Goal: Information Seeking & Learning: Learn about a topic

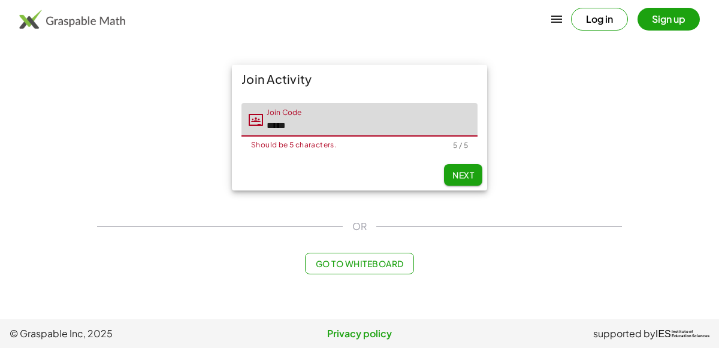
type input "*****"
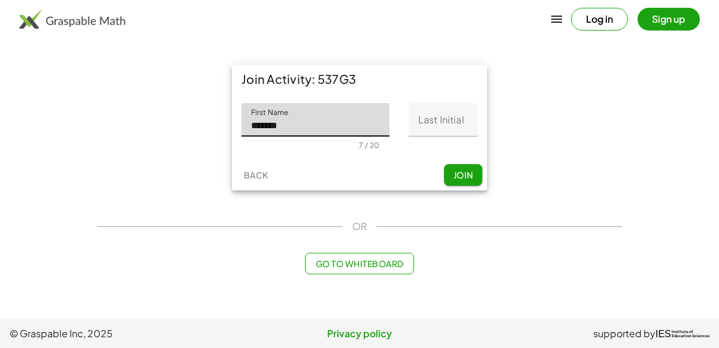
type input "*******"
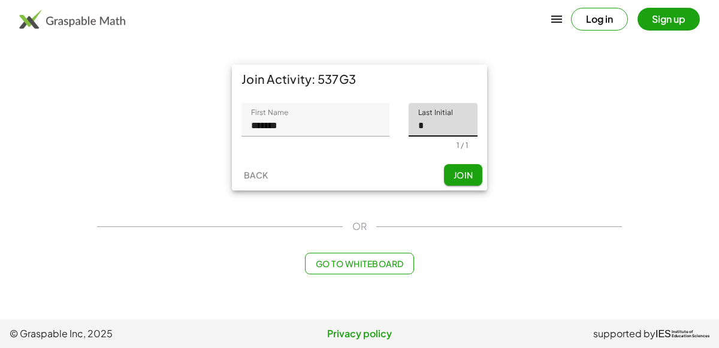
type input "*"
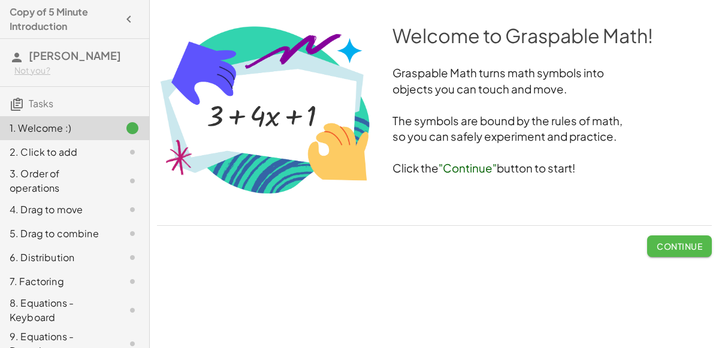
click at [660, 250] on span "Continue" at bounding box center [679, 246] width 46 height 11
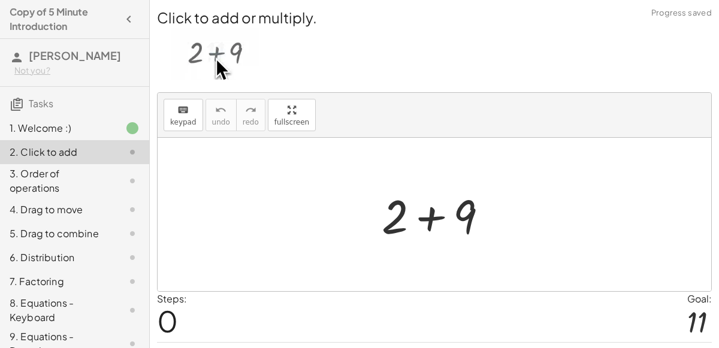
click at [433, 214] on div at bounding box center [440, 215] width 128 height 62
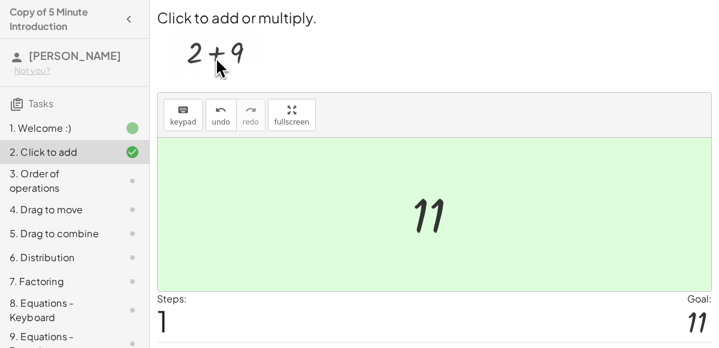
click at [413, 196] on div at bounding box center [439, 214] width 66 height 59
click at [422, 209] on div at bounding box center [439, 214] width 66 height 59
click at [63, 174] on div "3. Order of operations" at bounding box center [58, 181] width 96 height 29
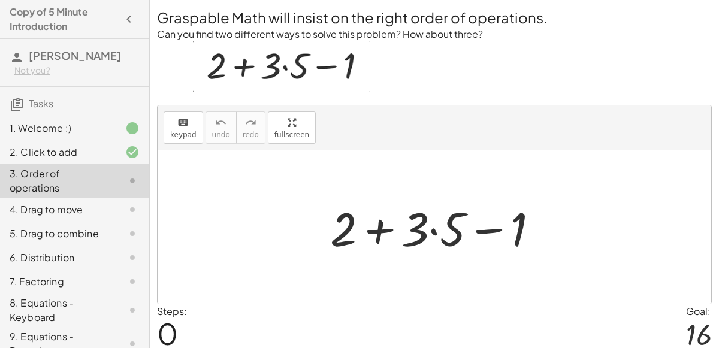
click at [380, 232] on div at bounding box center [439, 227] width 230 height 62
click at [477, 229] on div at bounding box center [439, 227] width 230 height 62
click at [411, 230] on div at bounding box center [439, 227] width 230 height 62
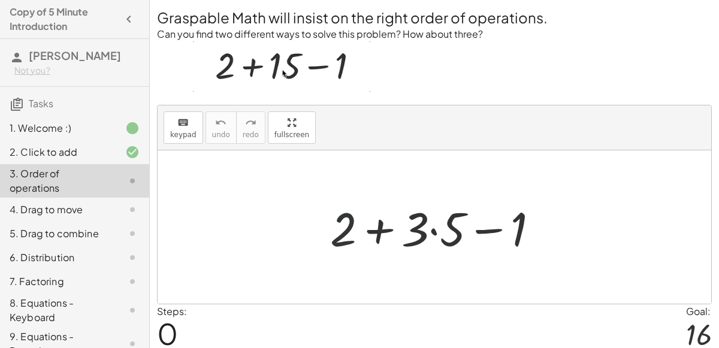
click at [333, 223] on div at bounding box center [439, 227] width 230 height 62
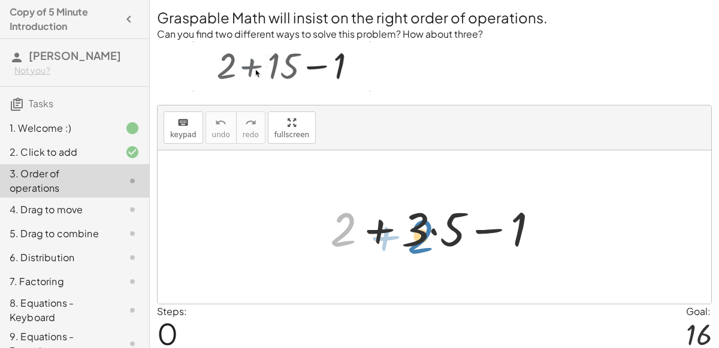
drag, startPoint x: 338, startPoint y: 226, endPoint x: 416, endPoint y: 232, distance: 78.1
click at [416, 232] on div at bounding box center [439, 227] width 230 height 62
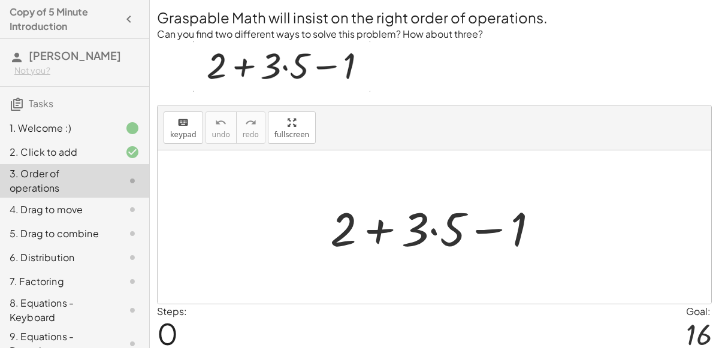
click at [434, 230] on div at bounding box center [439, 227] width 230 height 62
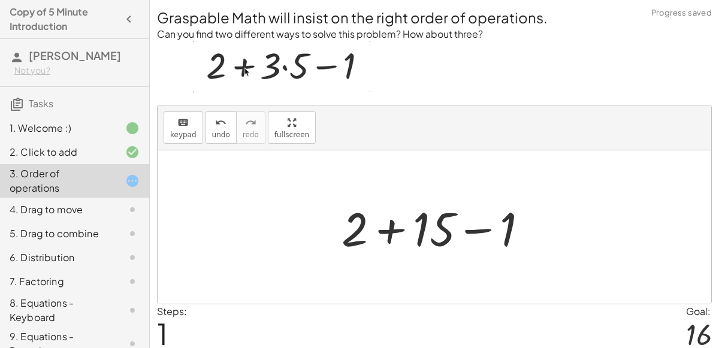
click at [396, 228] on div at bounding box center [439, 227] width 208 height 62
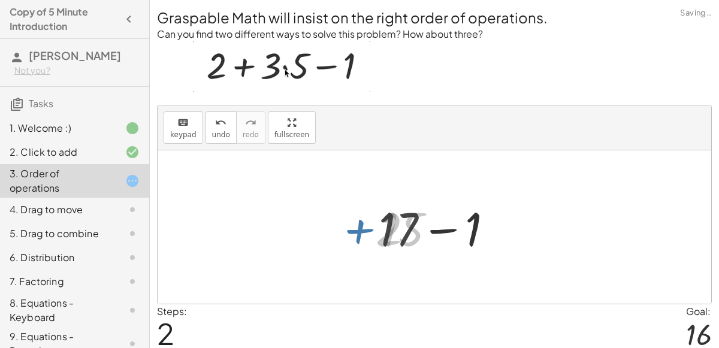
click at [430, 232] on div at bounding box center [439, 227] width 133 height 62
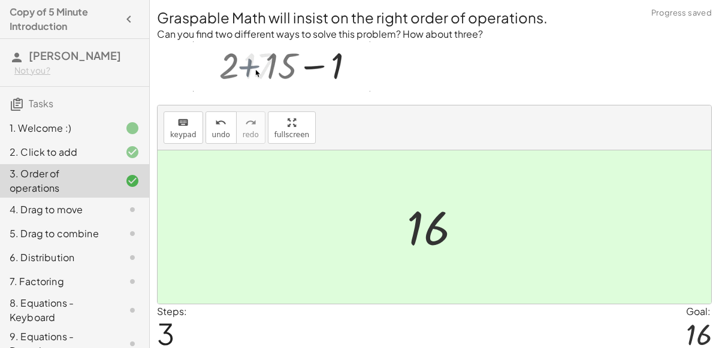
click at [95, 246] on div "4. Drag to move" at bounding box center [74, 258] width 149 height 24
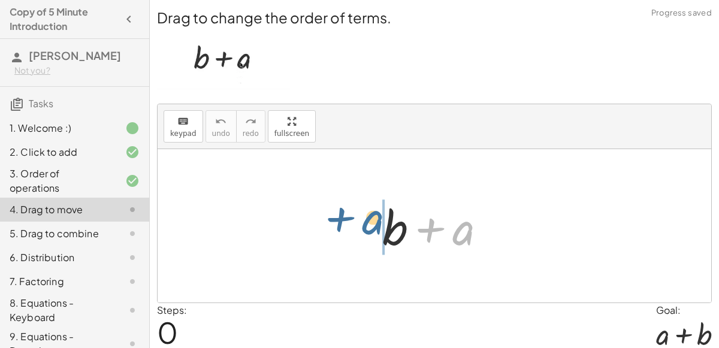
drag, startPoint x: 462, startPoint y: 231, endPoint x: 353, endPoint y: 227, distance: 109.1
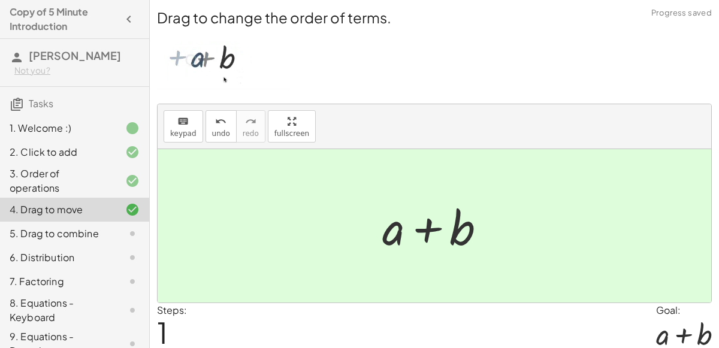
click at [111, 226] on div at bounding box center [123, 233] width 34 height 14
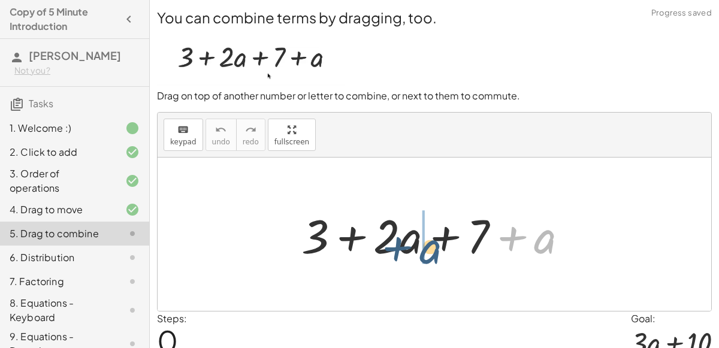
drag, startPoint x: 537, startPoint y: 235, endPoint x: 417, endPoint y: 243, distance: 120.0
click at [417, 243] on div at bounding box center [439, 235] width 288 height 62
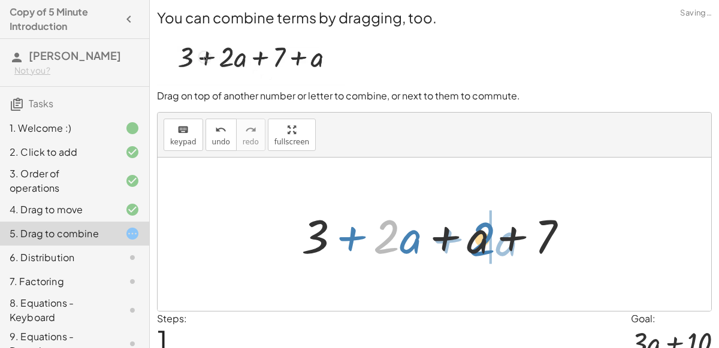
drag, startPoint x: 398, startPoint y: 241, endPoint x: 496, endPoint y: 243, distance: 97.7
click at [496, 243] on div at bounding box center [439, 235] width 288 height 62
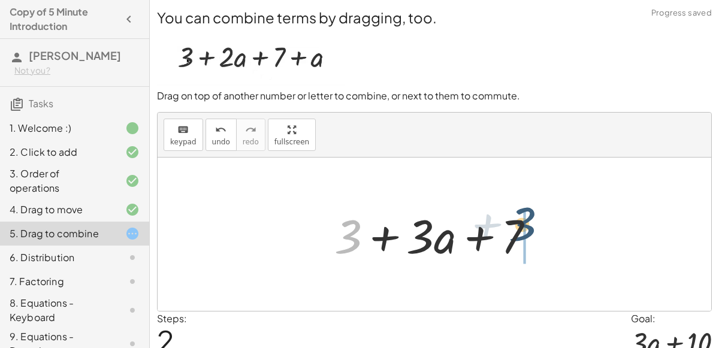
drag, startPoint x: 352, startPoint y: 234, endPoint x: 534, endPoint y: 222, distance: 183.1
click at [534, 222] on div at bounding box center [439, 235] width 222 height 62
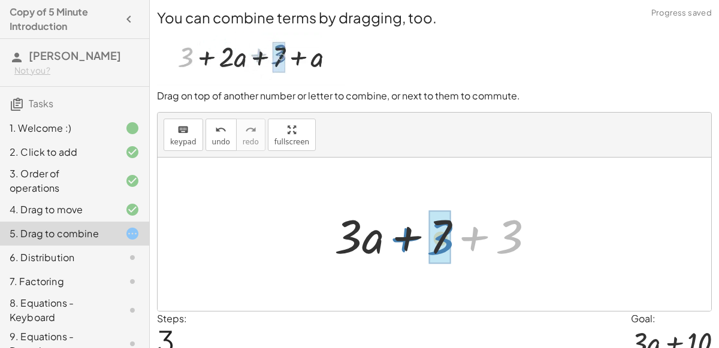
drag, startPoint x: 502, startPoint y: 241, endPoint x: 434, endPoint y: 243, distance: 67.7
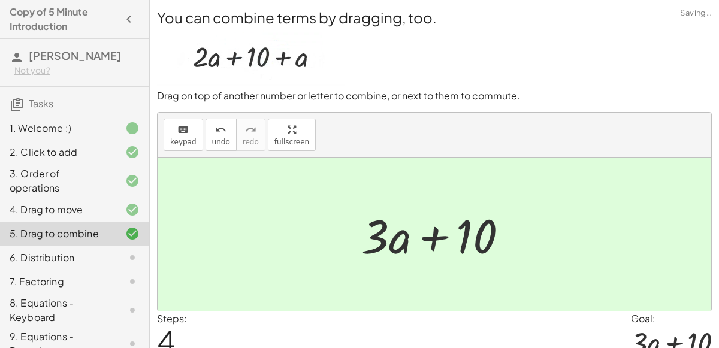
click at [108, 257] on div at bounding box center [123, 257] width 34 height 14
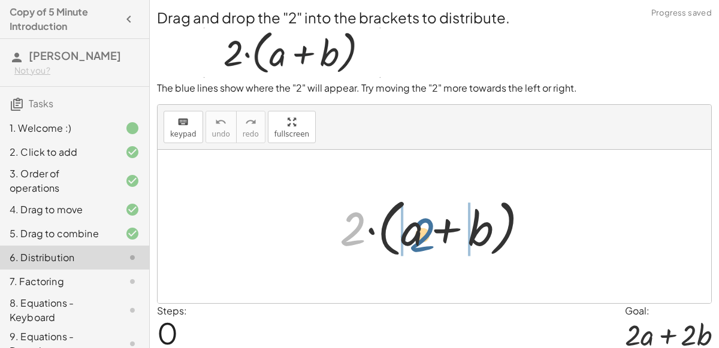
drag, startPoint x: 350, startPoint y: 221, endPoint x: 424, endPoint y: 226, distance: 74.4
click at [424, 226] on div at bounding box center [439, 226] width 210 height 69
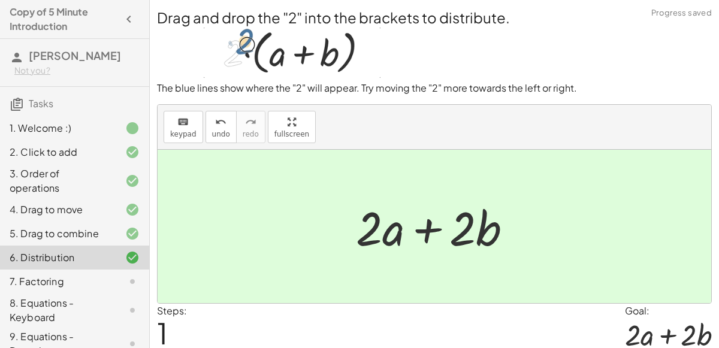
click at [61, 280] on div "7. Factoring" at bounding box center [58, 281] width 96 height 14
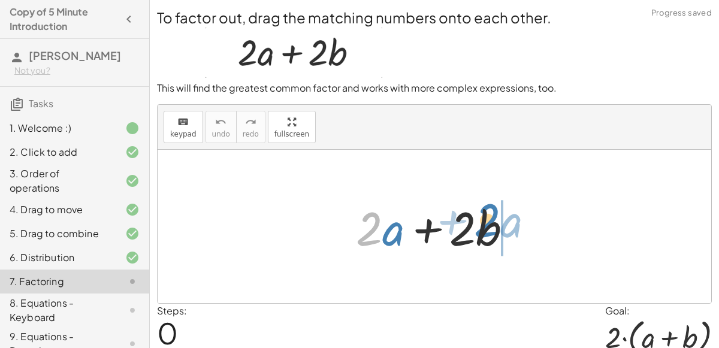
drag, startPoint x: 365, startPoint y: 235, endPoint x: 483, endPoint y: 225, distance: 118.4
click at [483, 225] on div at bounding box center [439, 227] width 178 height 62
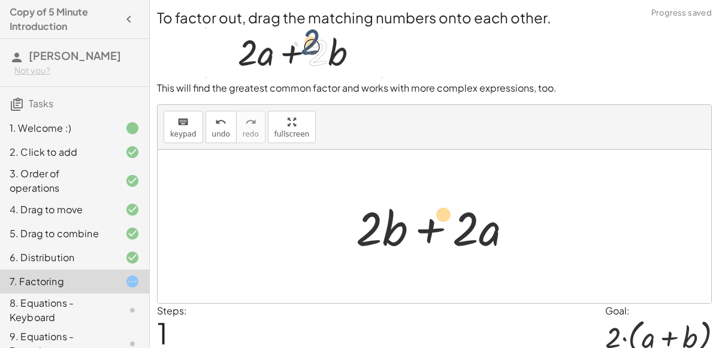
drag, startPoint x: 368, startPoint y: 219, endPoint x: 441, endPoint y: 204, distance: 75.2
click at [441, 204] on div at bounding box center [439, 227] width 178 height 62
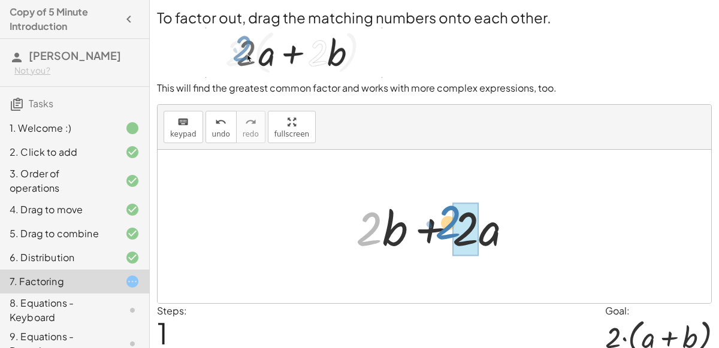
drag, startPoint x: 371, startPoint y: 227, endPoint x: 450, endPoint y: 219, distance: 80.1
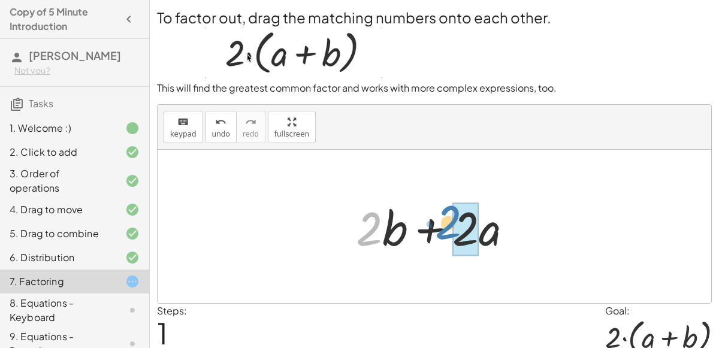
click at [450, 219] on div at bounding box center [439, 227] width 178 height 62
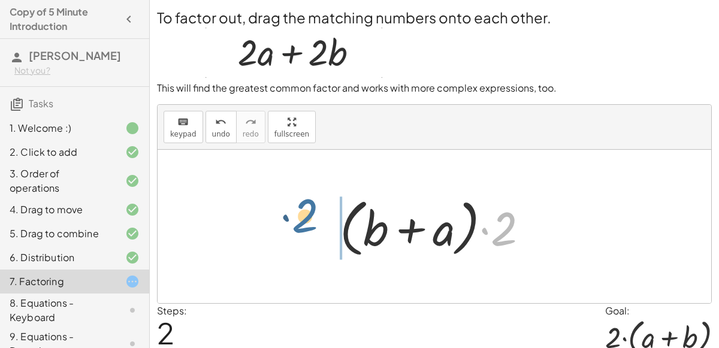
drag, startPoint x: 508, startPoint y: 231, endPoint x: 301, endPoint y: 223, distance: 208.0
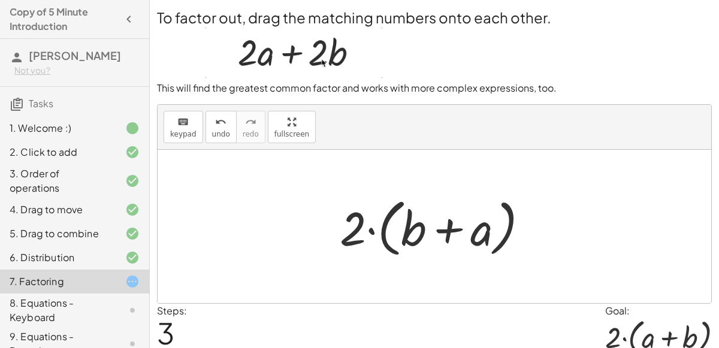
click at [373, 229] on div at bounding box center [439, 226] width 210 height 69
click at [417, 227] on div at bounding box center [439, 226] width 210 height 69
click at [464, 234] on div at bounding box center [439, 226] width 210 height 69
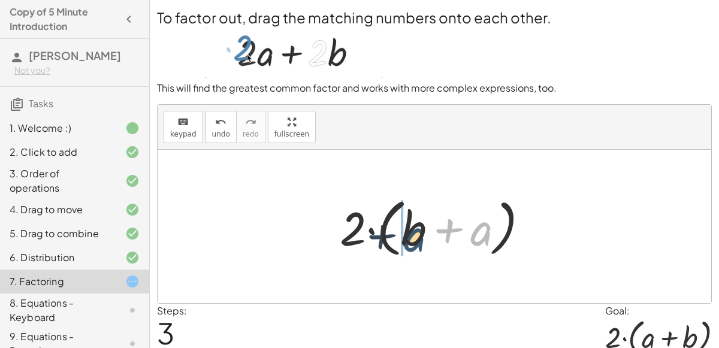
drag, startPoint x: 483, startPoint y: 234, endPoint x: 411, endPoint y: 238, distance: 72.0
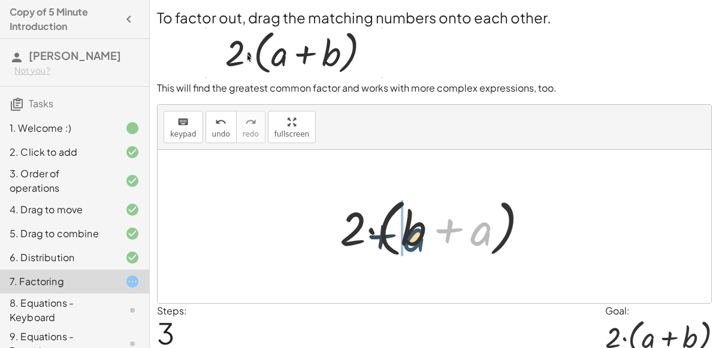
click at [411, 238] on div at bounding box center [439, 226] width 210 height 69
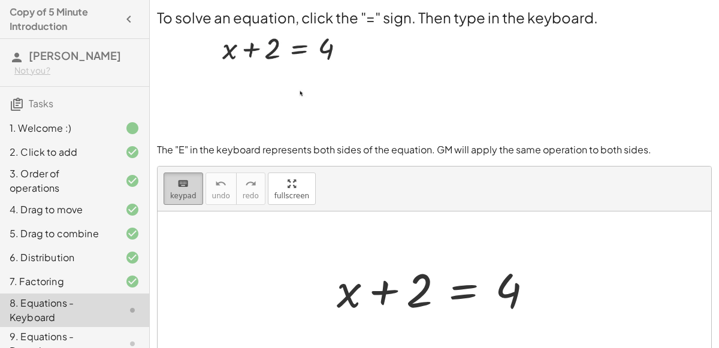
click at [185, 187] on icon "keyboard" at bounding box center [182, 184] width 11 height 14
click at [367, 206] on div "keyboard keypad undo [PERSON_NAME] redo fullscreen" at bounding box center [434, 189] width 553 height 45
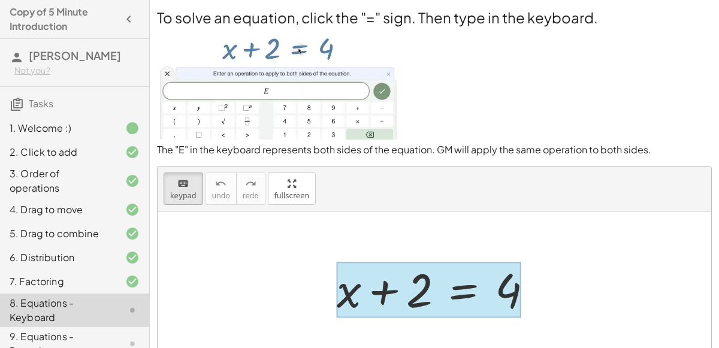
drag, startPoint x: 420, startPoint y: 282, endPoint x: 473, endPoint y: 282, distance: 53.3
click at [468, 280] on div at bounding box center [429, 290] width 184 height 56
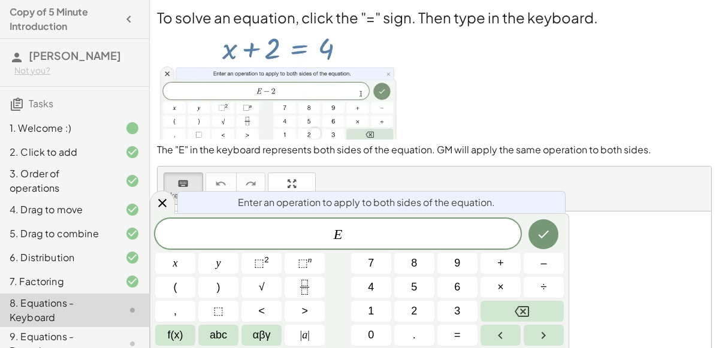
click at [516, 183] on div "keyboard keypad undo [PERSON_NAME] redo fullscreen" at bounding box center [434, 189] width 553 height 45
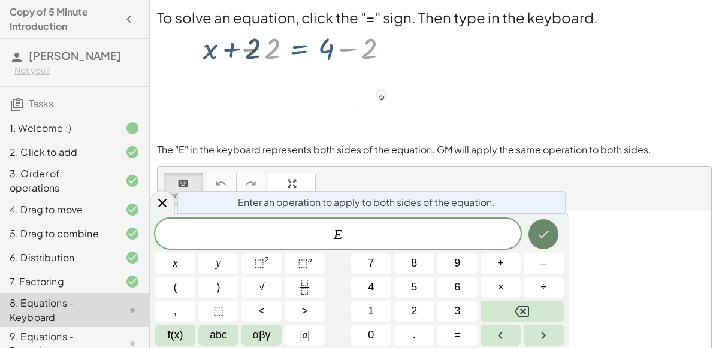
click at [551, 234] on button "Done" at bounding box center [543, 234] width 30 height 30
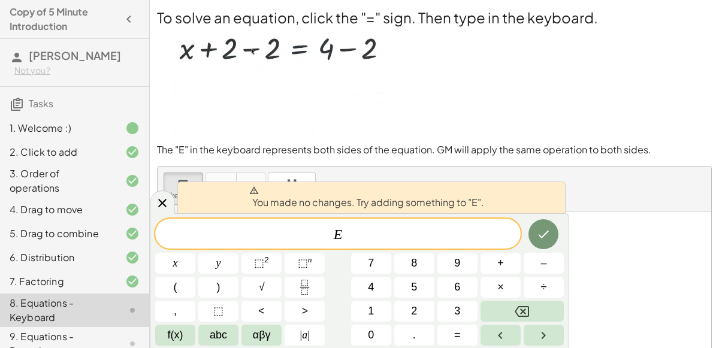
click at [575, 206] on div "keyboard keypad undo [PERSON_NAME] redo fullscreen" at bounding box center [434, 189] width 553 height 45
click at [156, 201] on icon at bounding box center [162, 203] width 14 height 14
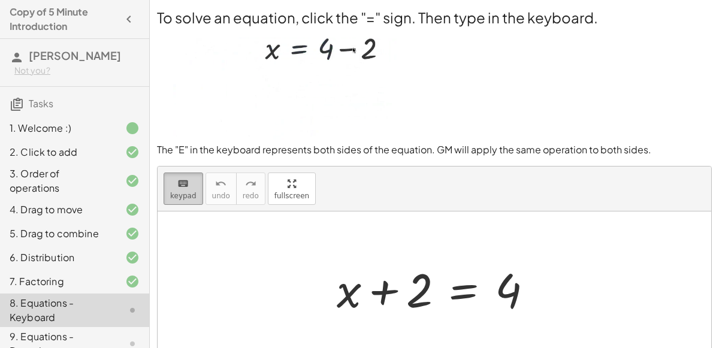
click at [185, 194] on span "keypad" at bounding box center [183, 196] width 26 height 8
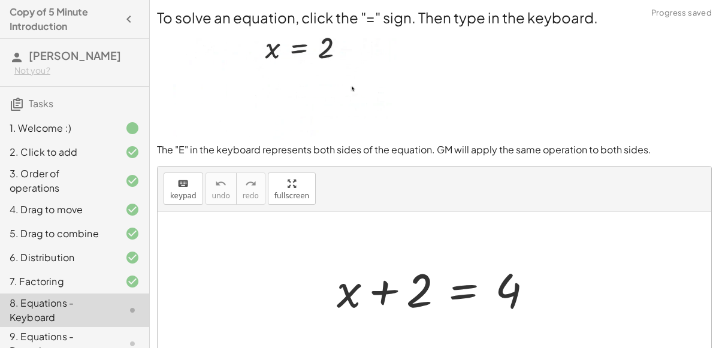
click at [298, 262] on div at bounding box center [434, 287] width 553 height 153
click at [365, 293] on div at bounding box center [439, 289] width 217 height 62
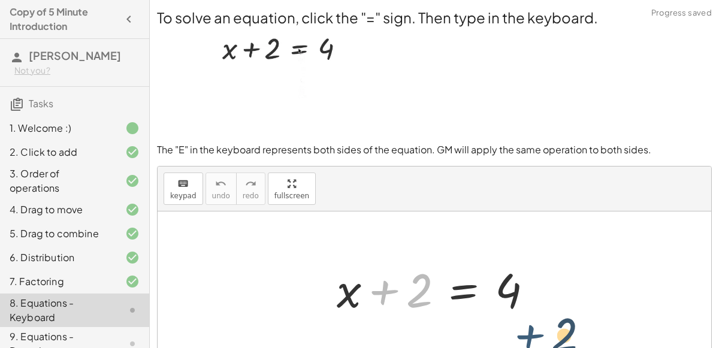
drag, startPoint x: 398, startPoint y: 289, endPoint x: 567, endPoint y: 340, distance: 175.7
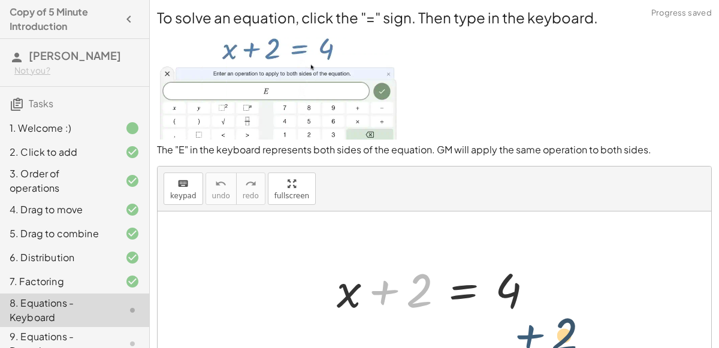
click at [567, 340] on div "+ 2 + x + 2 = 4" at bounding box center [434, 287] width 553 height 153
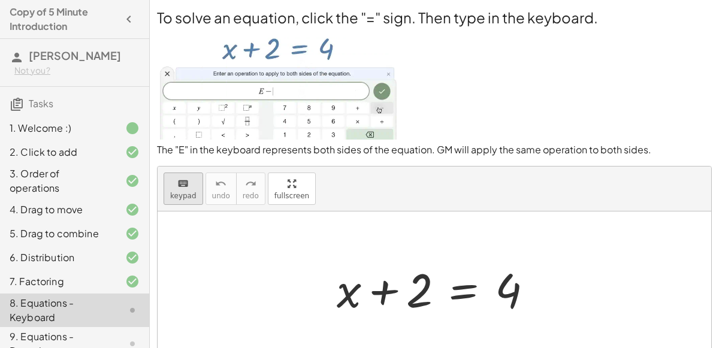
click at [181, 187] on icon "keyboard" at bounding box center [182, 184] width 11 height 14
drag, startPoint x: 174, startPoint y: 198, endPoint x: 228, endPoint y: 249, distance: 73.7
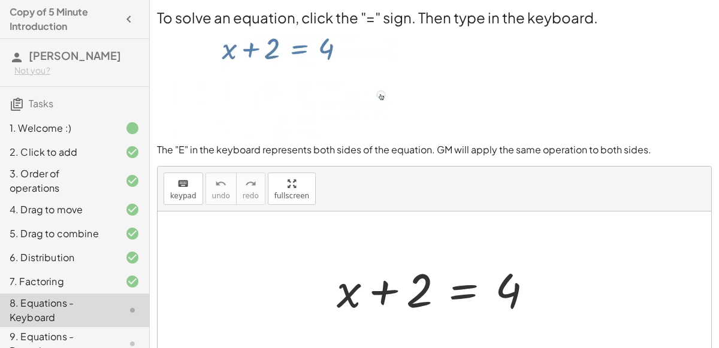
click at [228, 249] on div "keyboard keypad undo undo redo redo fullscreen + x + 2 = 4 ×" at bounding box center [434, 266] width 553 height 198
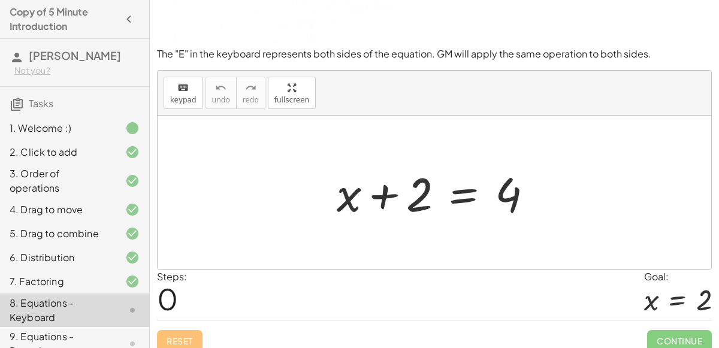
scroll to position [78, 0]
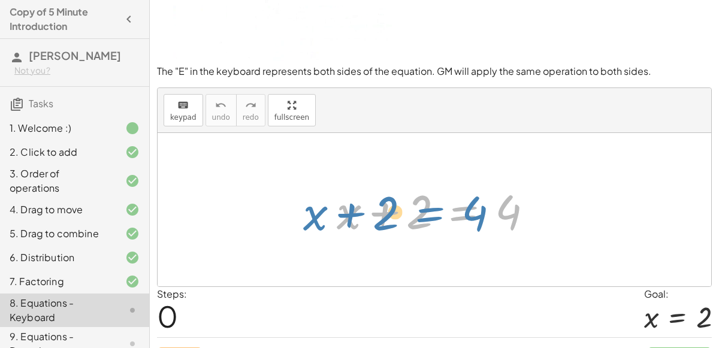
drag, startPoint x: 467, startPoint y: 202, endPoint x: 434, endPoint y: 203, distance: 33.6
click at [434, 203] on div at bounding box center [439, 210] width 217 height 62
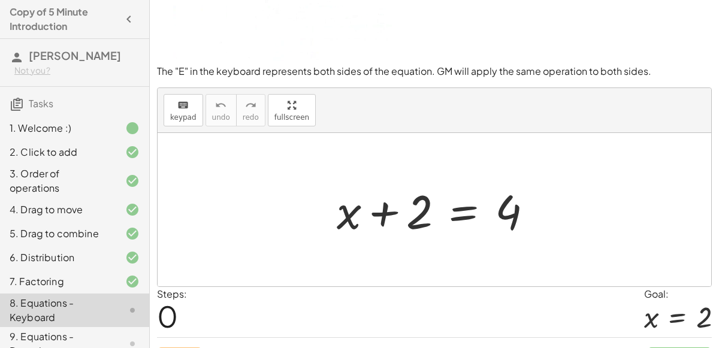
click at [429, 207] on div at bounding box center [439, 210] width 217 height 62
click at [176, 113] on span "keypad" at bounding box center [183, 117] width 26 height 8
click at [171, 109] on div "keyboard" at bounding box center [183, 105] width 26 height 14
drag, startPoint x: 391, startPoint y: 214, endPoint x: 515, endPoint y: 220, distance: 124.7
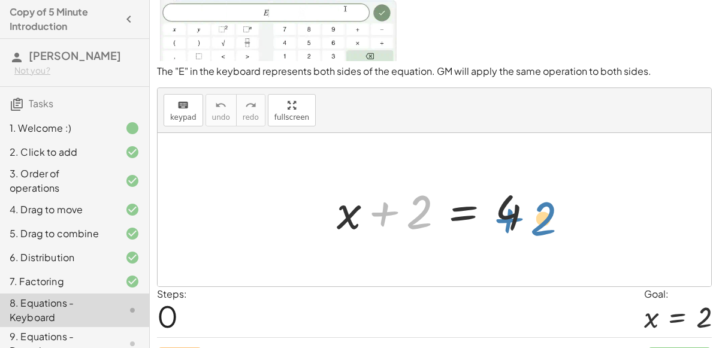
click at [515, 220] on div at bounding box center [439, 210] width 217 height 62
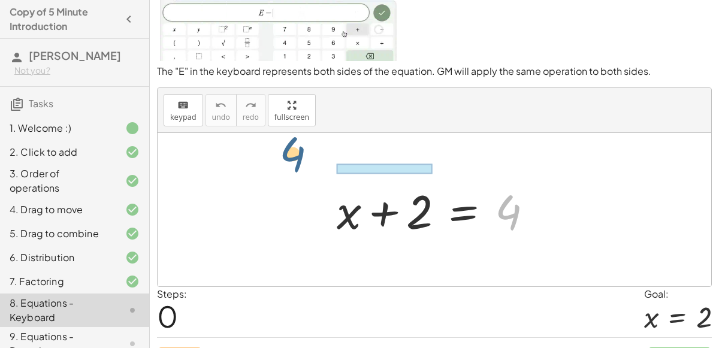
drag, startPoint x: 515, startPoint y: 220, endPoint x: 299, endPoint y: 162, distance: 223.3
click at [299, 162] on div "4 + x + 2 = 4" at bounding box center [434, 209] width 553 height 153
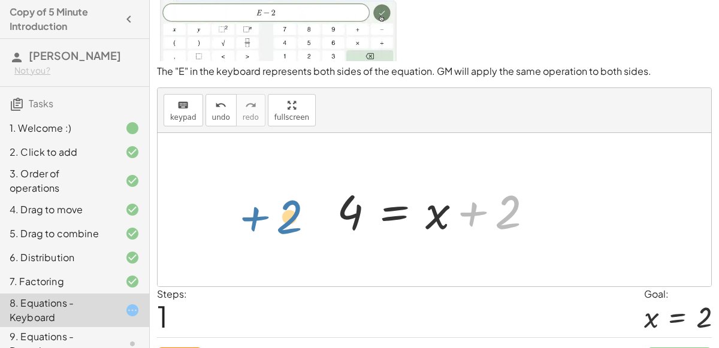
drag, startPoint x: 476, startPoint y: 216, endPoint x: 256, endPoint y: 219, distance: 219.2
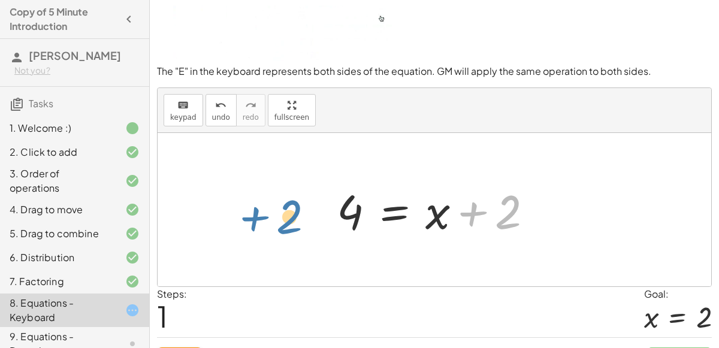
click at [256, 219] on div "+ x + 2 = 4 + 2 + x + 2 = 4" at bounding box center [434, 209] width 553 height 153
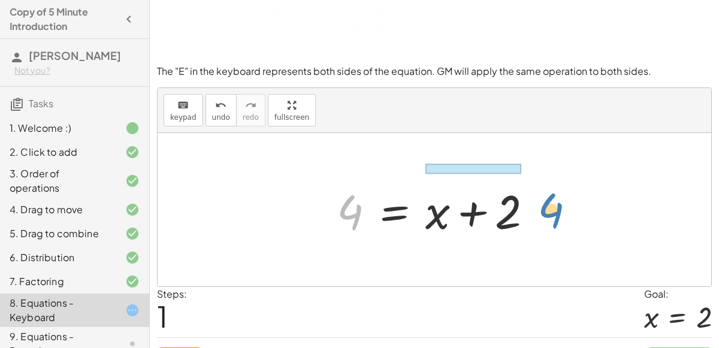
drag, startPoint x: 352, startPoint y: 213, endPoint x: 552, endPoint y: 211, distance: 200.1
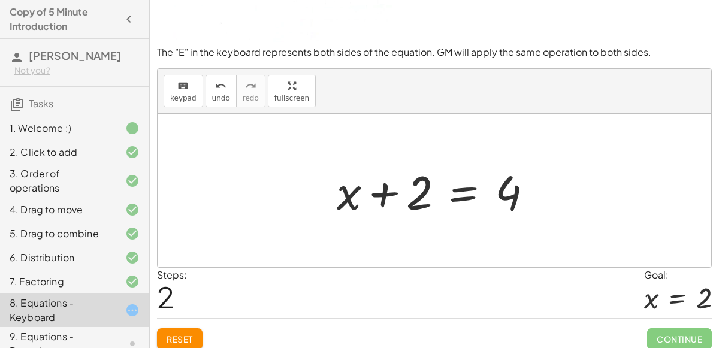
scroll to position [96, 0]
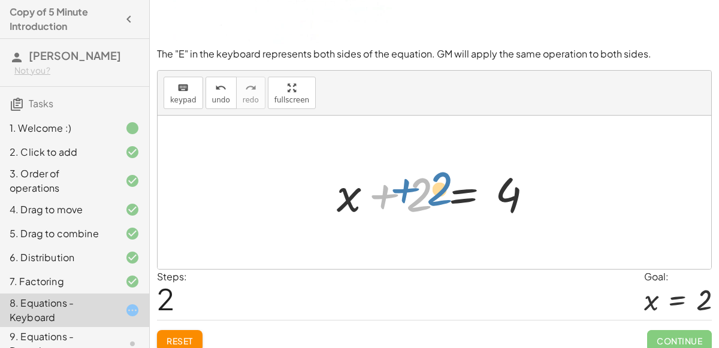
drag, startPoint x: 419, startPoint y: 195, endPoint x: 423, endPoint y: 188, distance: 8.0
click at [423, 188] on div at bounding box center [439, 193] width 217 height 62
drag, startPoint x: 411, startPoint y: 193, endPoint x: 377, endPoint y: 189, distance: 35.0
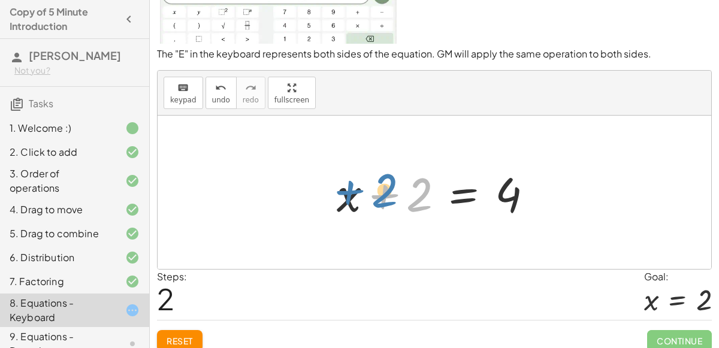
click at [377, 189] on div at bounding box center [439, 193] width 217 height 62
drag, startPoint x: 411, startPoint y: 201, endPoint x: 547, endPoint y: 200, distance: 136.0
click at [547, 200] on div at bounding box center [439, 193] width 217 height 62
drag, startPoint x: 386, startPoint y: 189, endPoint x: 570, endPoint y: 188, distance: 183.9
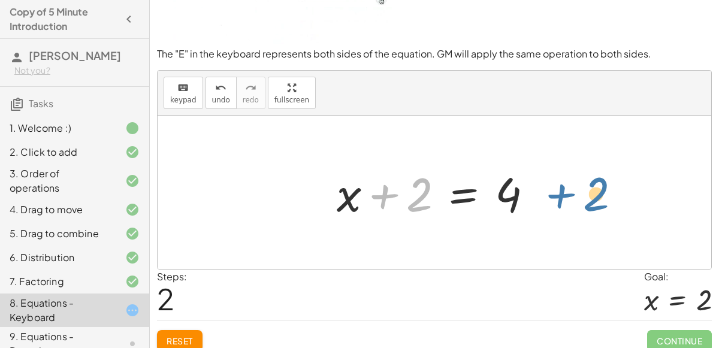
click at [570, 188] on div "+ x + 2 = 4 4 = + x + 2 + 2 + x + 2 = 4" at bounding box center [434, 192] width 553 height 153
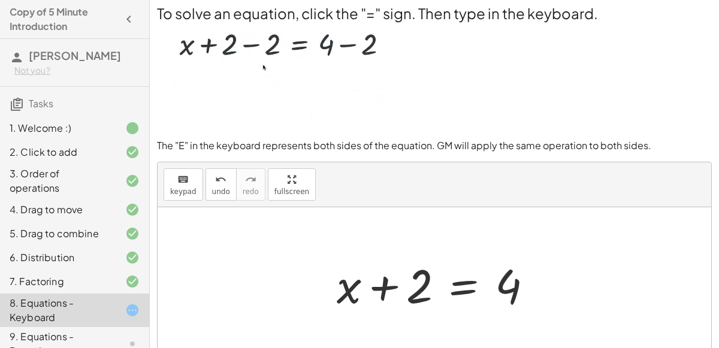
scroll to position [0, 0]
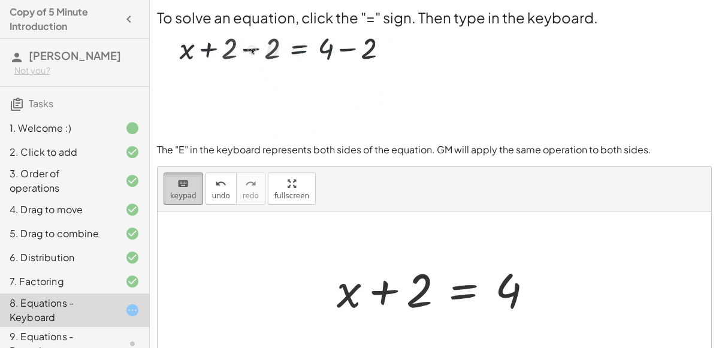
click at [183, 190] on button "keyboard keypad" at bounding box center [184, 188] width 40 height 32
click at [183, 192] on span "keypad" at bounding box center [183, 196] width 26 height 8
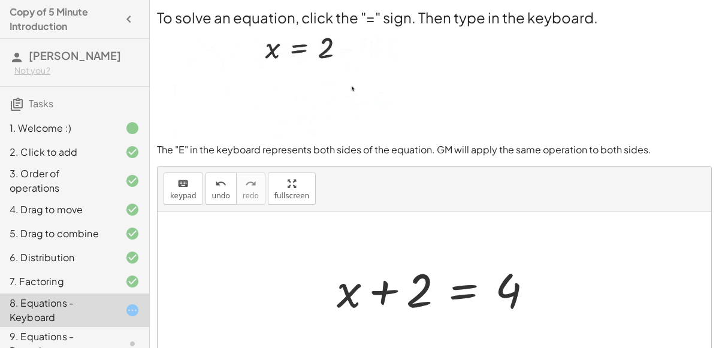
click at [91, 274] on div "7. Factoring" at bounding box center [58, 281] width 96 height 14
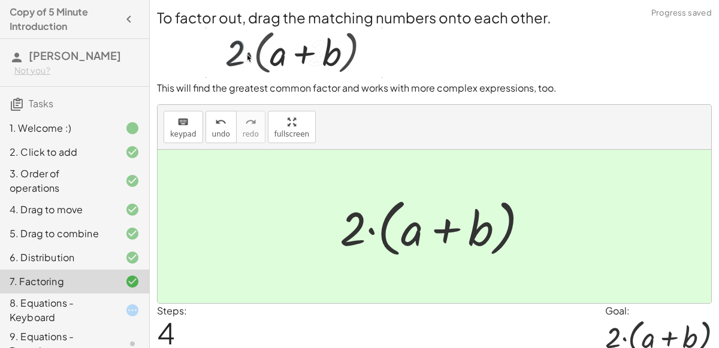
click at [84, 307] on div "8. Equations - Keyboard" at bounding box center [58, 310] width 96 height 29
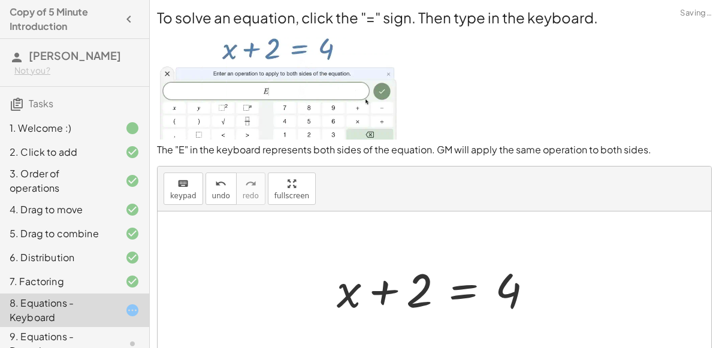
click at [415, 297] on div at bounding box center [439, 289] width 217 height 62
click at [201, 265] on div at bounding box center [434, 287] width 553 height 153
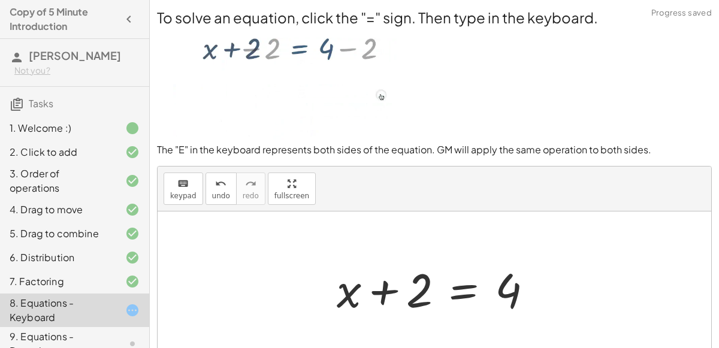
click at [338, 287] on div at bounding box center [439, 289] width 217 height 62
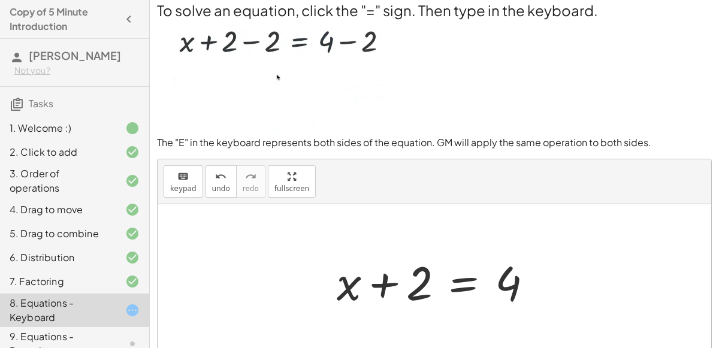
scroll to position [8, 0]
click at [184, 178] on icon "keyboard" at bounding box center [182, 176] width 11 height 14
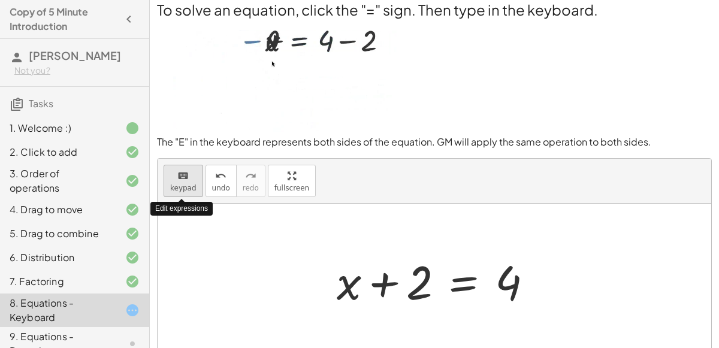
click at [184, 178] on icon "keyboard" at bounding box center [182, 176] width 11 height 14
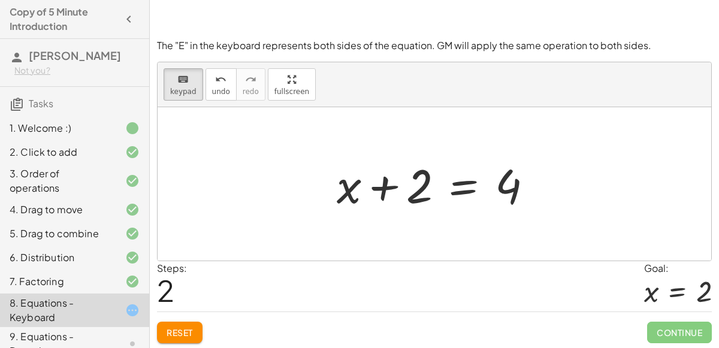
click at [181, 332] on span "Reset" at bounding box center [180, 332] width 26 height 11
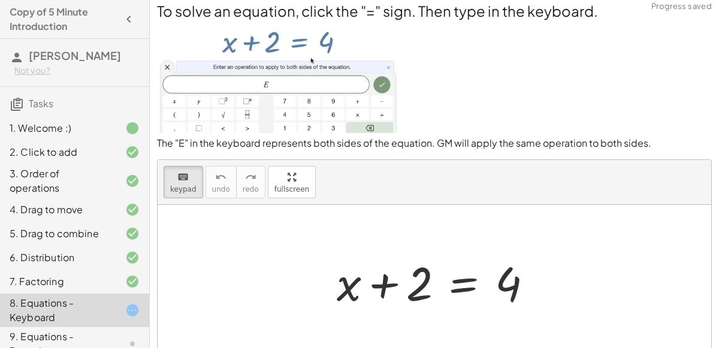
scroll to position [0, 0]
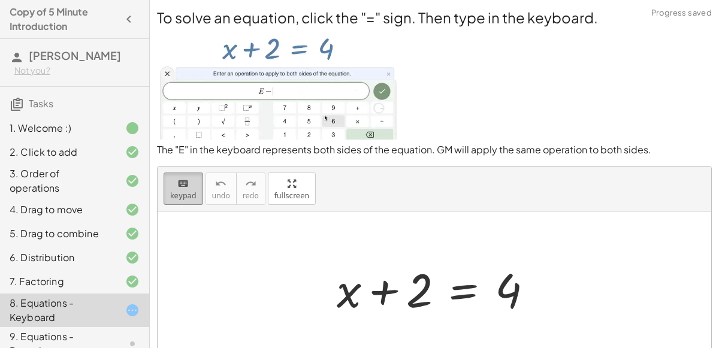
click at [186, 197] on span "keypad" at bounding box center [183, 196] width 26 height 8
click at [431, 287] on div at bounding box center [439, 289] width 217 height 62
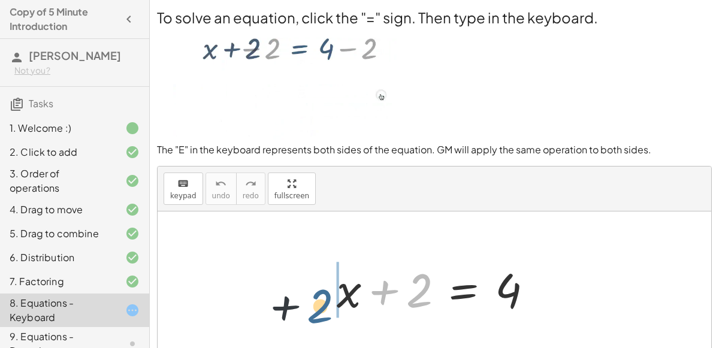
drag, startPoint x: 431, startPoint y: 287, endPoint x: 304, endPoint y: 298, distance: 126.8
click at [304, 298] on div "+ 2 + x + 2 = 4" at bounding box center [434, 287] width 553 height 153
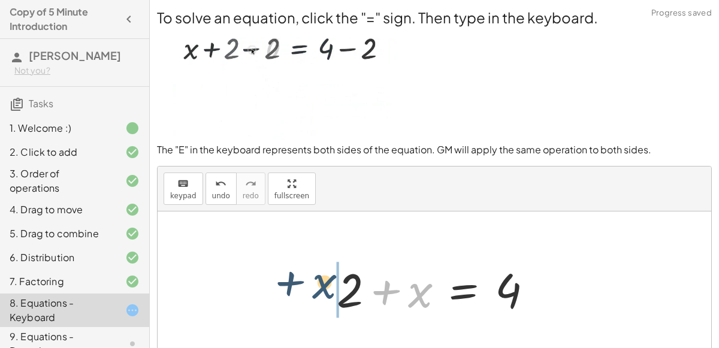
drag, startPoint x: 422, startPoint y: 298, endPoint x: 324, endPoint y: 289, distance: 98.0
click at [324, 289] on div "+ x + 2 = 4 + x + x + 2 = 4" at bounding box center [435, 289] width 232 height 68
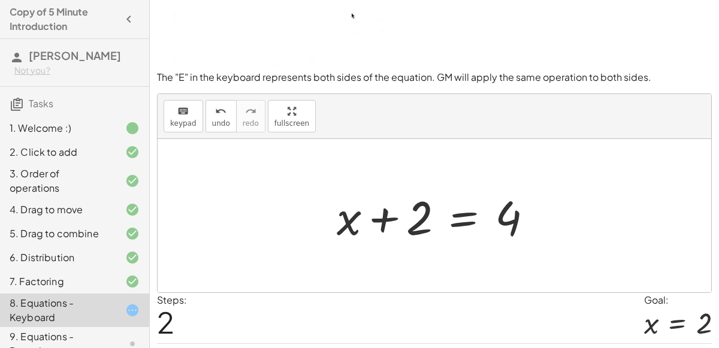
scroll to position [104, 0]
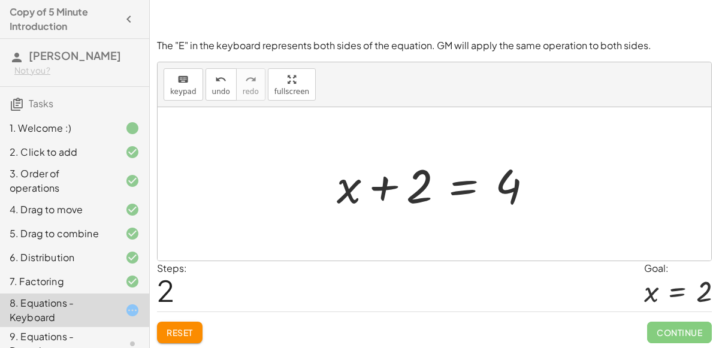
click at [182, 329] on span "Reset" at bounding box center [180, 332] width 26 height 11
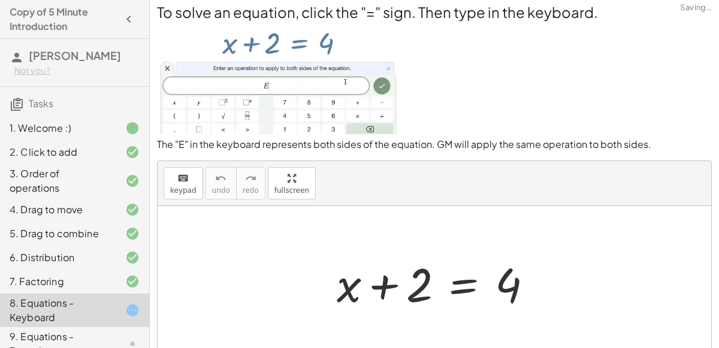
scroll to position [8, 0]
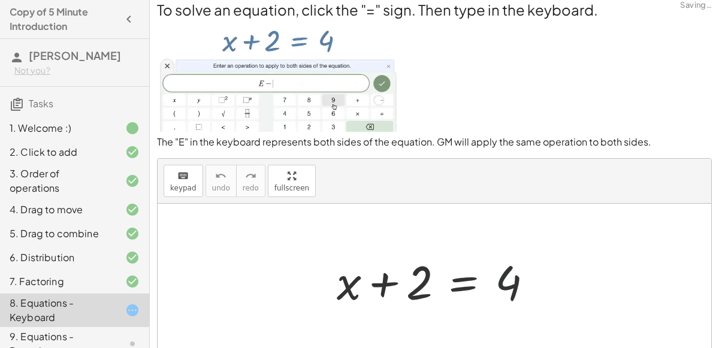
click at [502, 285] on div at bounding box center [439, 281] width 217 height 62
click at [477, 289] on div at bounding box center [439, 281] width 217 height 62
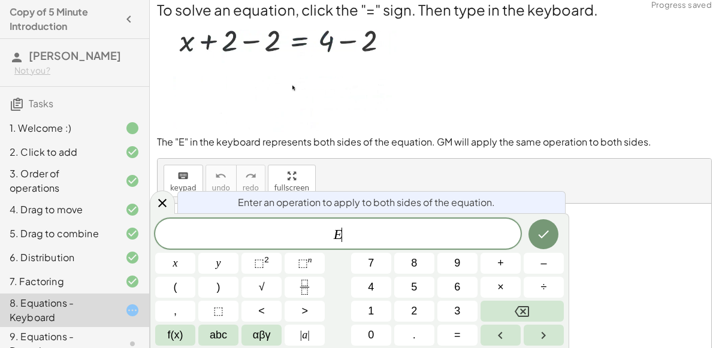
click at [347, 217] on div "Enter an operation to apply to both sides of the equation. E ​ x y ⬚ 2 ⬚ n 7 8 …" at bounding box center [359, 280] width 419 height 135
click at [556, 264] on button "–" at bounding box center [543, 263] width 40 height 21
click at [425, 306] on button "2" at bounding box center [414, 311] width 40 height 21
click at [534, 236] on button "Done" at bounding box center [543, 234] width 30 height 30
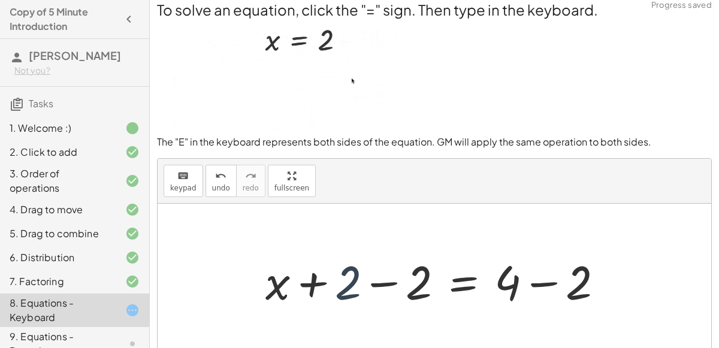
click at [345, 271] on div at bounding box center [438, 281] width 359 height 62
click at [382, 284] on div at bounding box center [438, 281] width 359 height 62
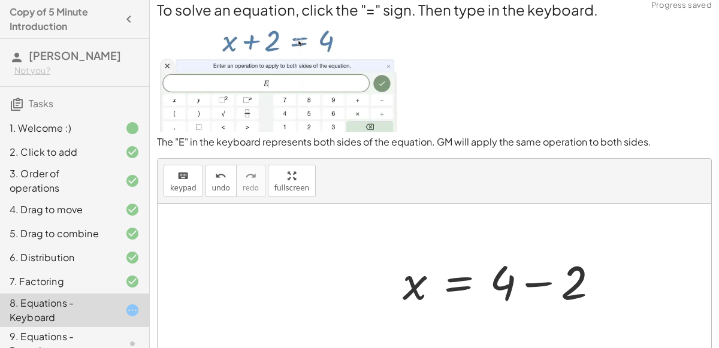
click at [545, 280] on div at bounding box center [504, 281] width 217 height 62
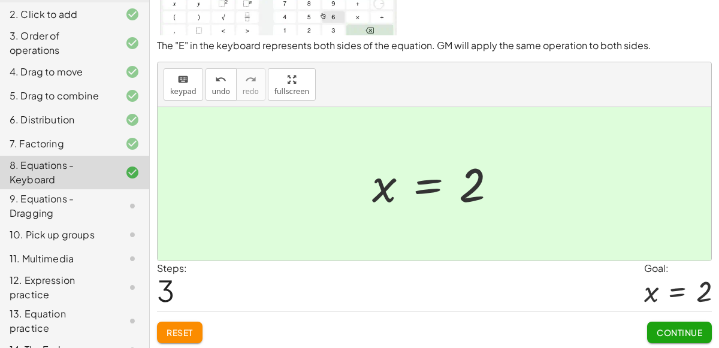
scroll to position [137, 0]
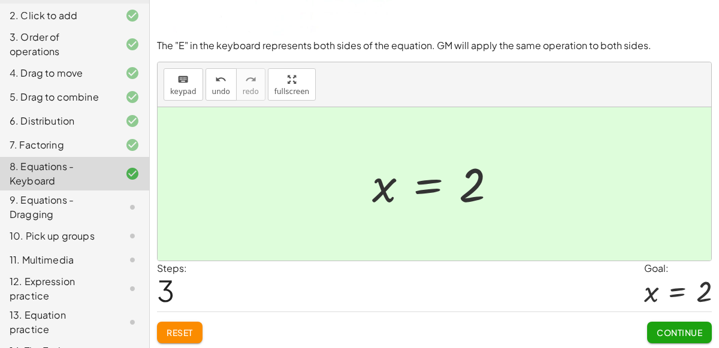
click at [74, 211] on div "9. Equations - Dragging" at bounding box center [58, 207] width 96 height 29
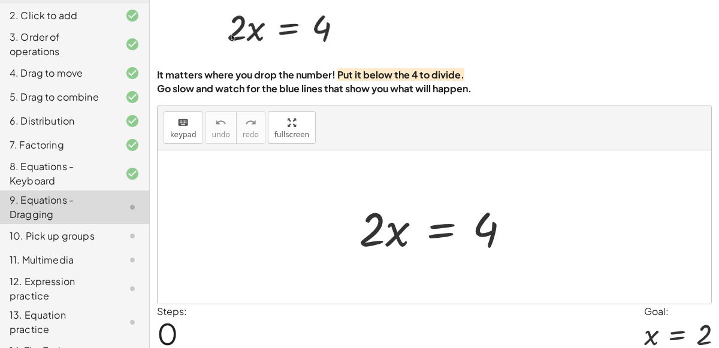
scroll to position [54, 0]
drag, startPoint x: 368, startPoint y: 234, endPoint x: 499, endPoint y: 253, distance: 132.5
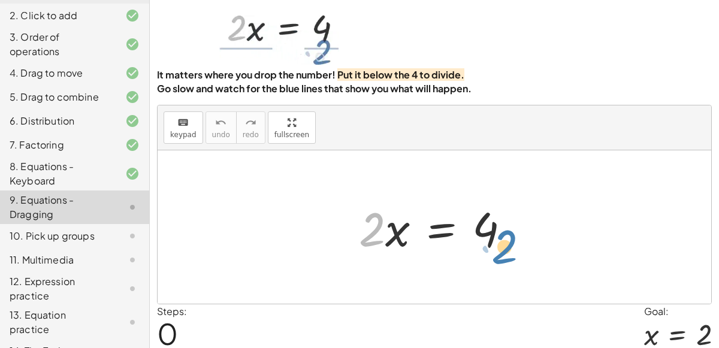
click at [499, 253] on div at bounding box center [439, 227] width 172 height 62
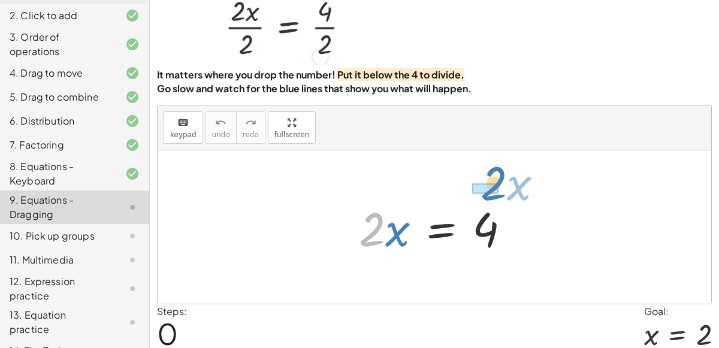
drag, startPoint x: 371, startPoint y: 220, endPoint x: 492, endPoint y: 173, distance: 129.9
click at [492, 173] on div "· 2 · x · 2 · x = 4" at bounding box center [434, 226] width 553 height 153
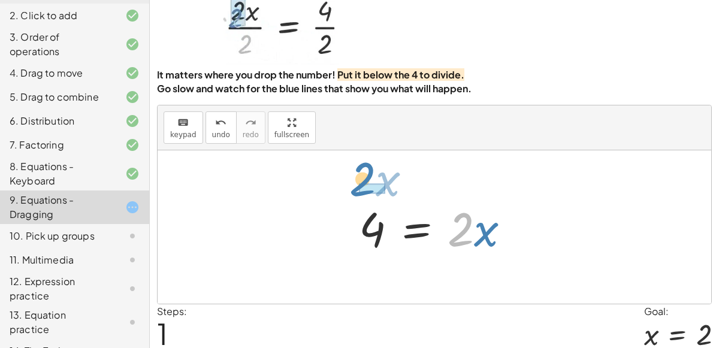
drag, startPoint x: 461, startPoint y: 224, endPoint x: 362, endPoint y: 171, distance: 111.5
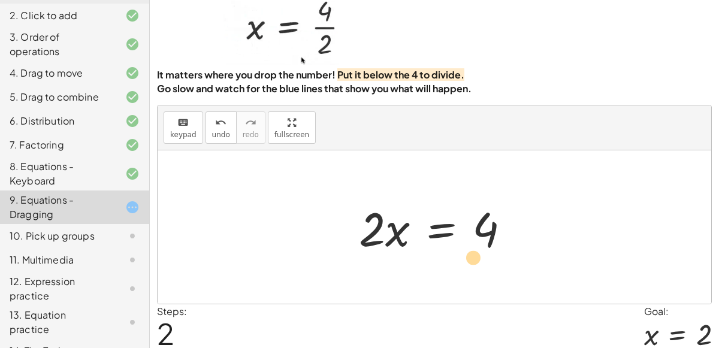
drag, startPoint x: 382, startPoint y: 223, endPoint x: 482, endPoint y: 248, distance: 103.1
click at [482, 248] on div at bounding box center [439, 227] width 172 height 62
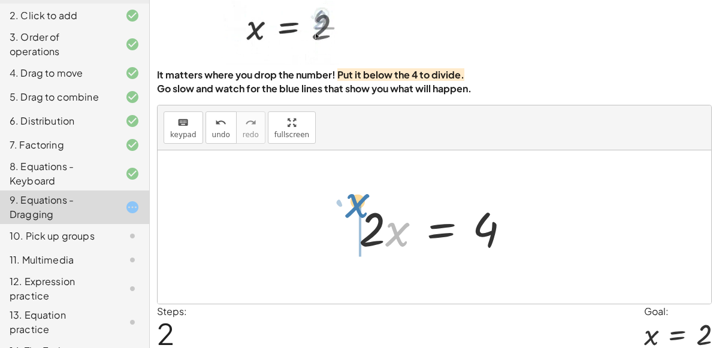
drag, startPoint x: 393, startPoint y: 232, endPoint x: 352, endPoint y: 207, distance: 48.1
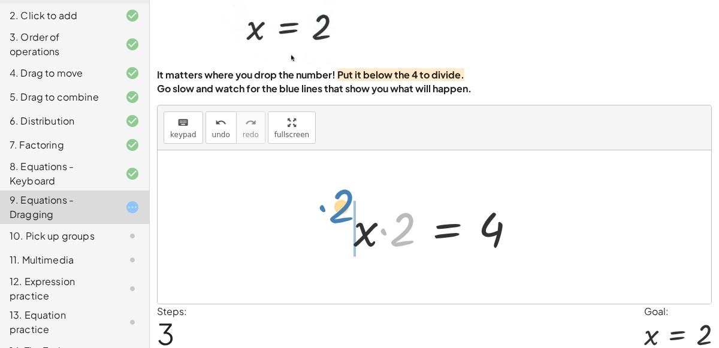
drag, startPoint x: 401, startPoint y: 225, endPoint x: 340, endPoint y: 208, distance: 63.2
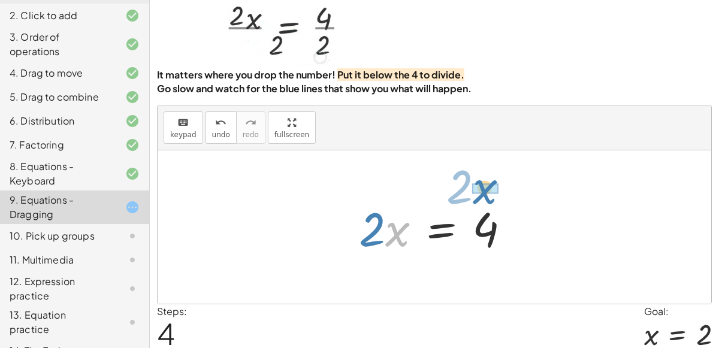
drag, startPoint x: 385, startPoint y: 228, endPoint x: 472, endPoint y: 185, distance: 97.0
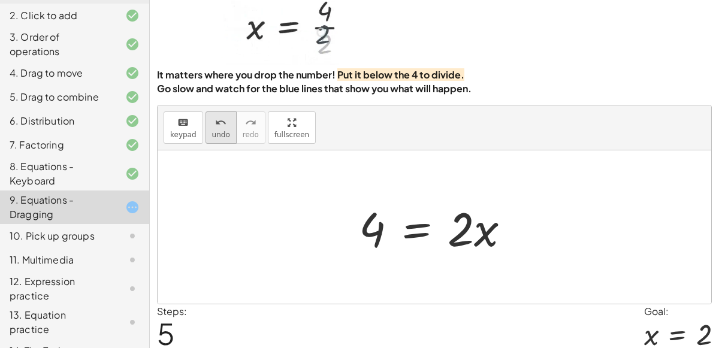
click at [220, 137] on span "undo" at bounding box center [221, 135] width 18 height 8
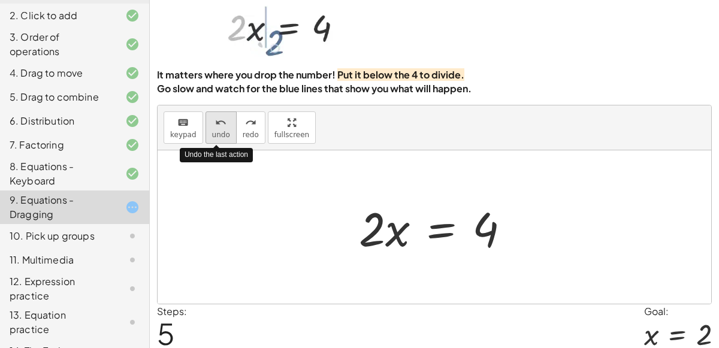
click at [220, 137] on span "undo" at bounding box center [221, 135] width 18 height 8
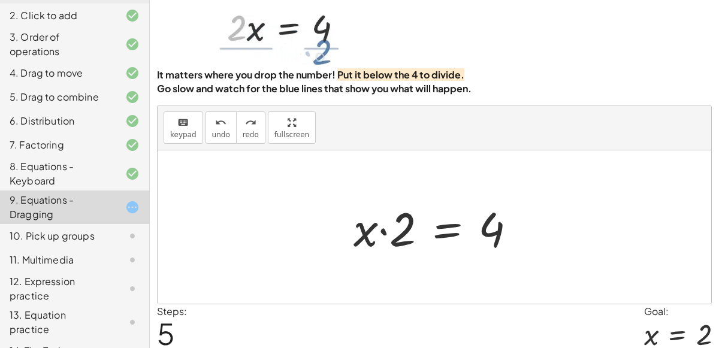
scroll to position [97, 0]
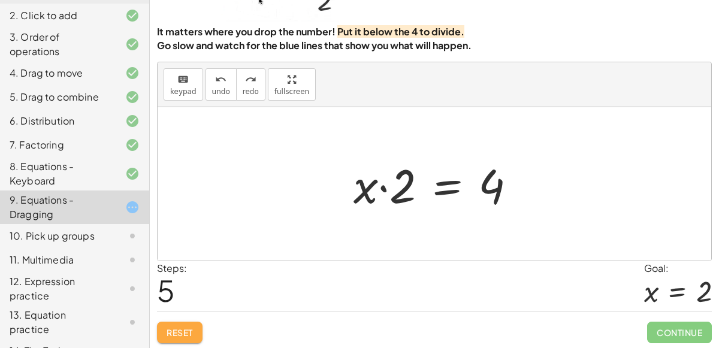
click at [184, 340] on button "Reset" at bounding box center [180, 333] width 46 height 22
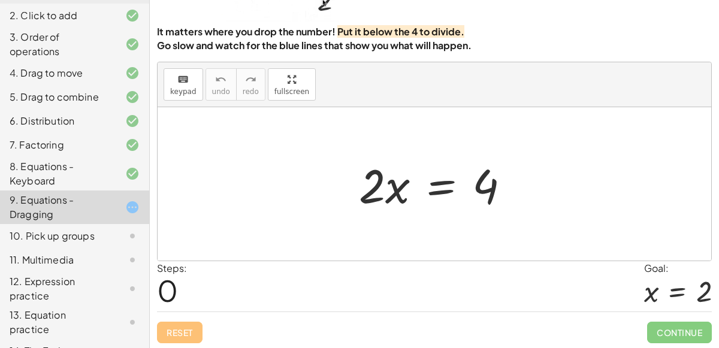
scroll to position [0, 0]
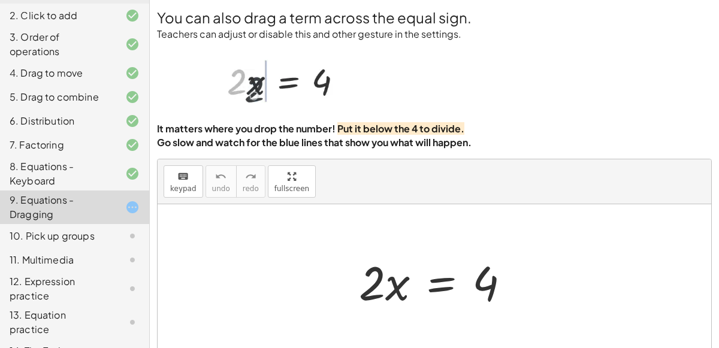
click at [377, 285] on div at bounding box center [439, 281] width 172 height 62
drag, startPoint x: 377, startPoint y: 285, endPoint x: 365, endPoint y: 287, distance: 12.2
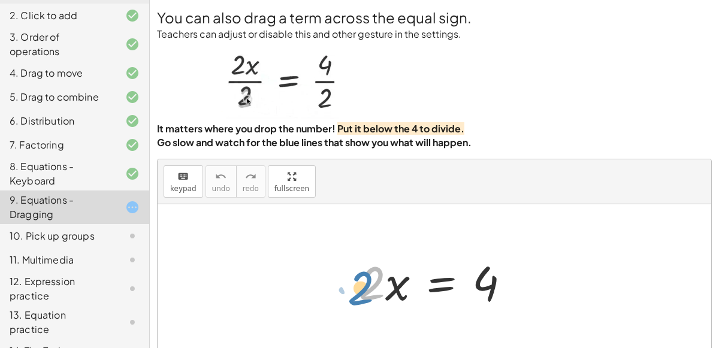
click at [365, 287] on div at bounding box center [439, 281] width 172 height 62
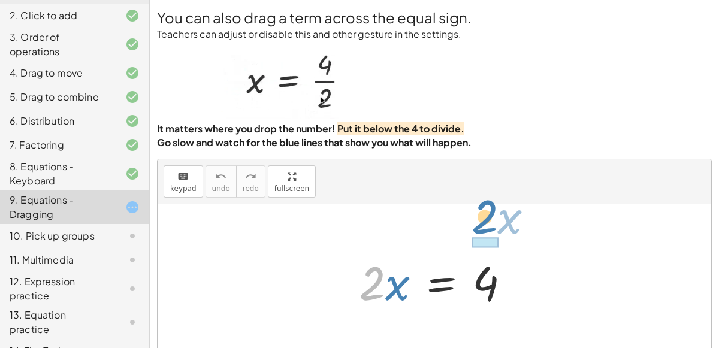
drag, startPoint x: 384, startPoint y: 286, endPoint x: 497, endPoint y: 220, distance: 130.8
click at [497, 220] on div "· 2 · x · 2 · x = 4" at bounding box center [434, 280] width 553 height 153
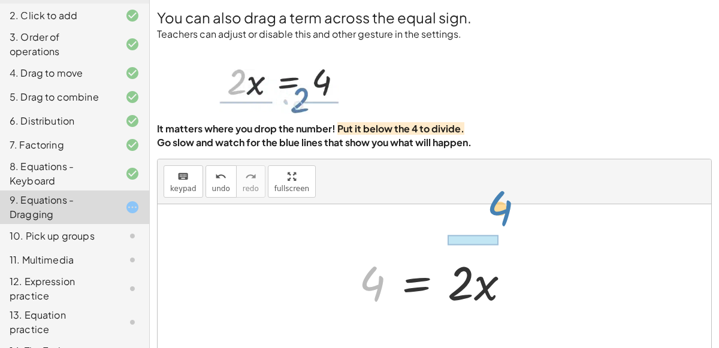
drag, startPoint x: 371, startPoint y: 280, endPoint x: 498, endPoint y: 205, distance: 147.4
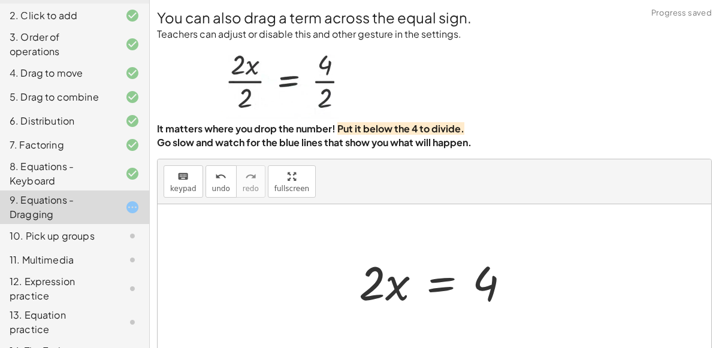
scroll to position [97, 0]
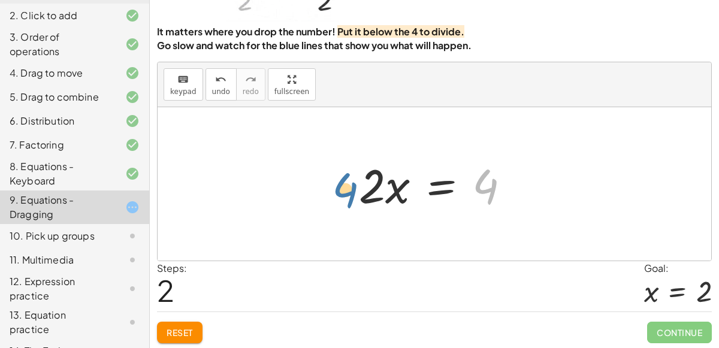
drag, startPoint x: 485, startPoint y: 196, endPoint x: 344, endPoint y: 198, distance: 140.2
click at [344, 198] on div "· 2 · x = 4 4 = · 2 · x 4 · 2 · x = 4" at bounding box center [434, 184] width 187 height 68
click at [405, 171] on div at bounding box center [439, 184] width 172 height 62
click at [386, 191] on div at bounding box center [439, 184] width 172 height 62
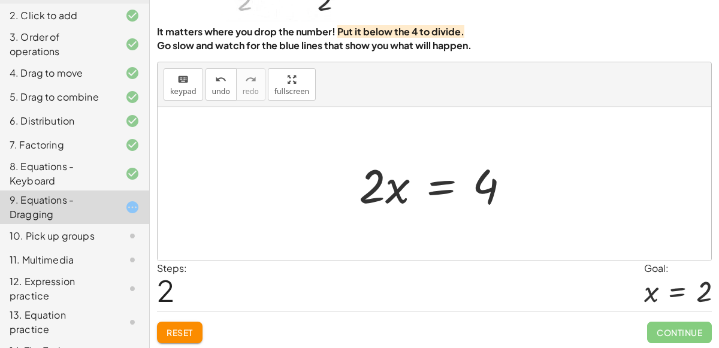
click at [386, 191] on div at bounding box center [439, 184] width 172 height 62
drag, startPoint x: 362, startPoint y: 189, endPoint x: 406, endPoint y: 183, distance: 44.7
click at [406, 183] on div at bounding box center [439, 184] width 172 height 62
click at [406, 183] on div at bounding box center [433, 184] width 184 height 62
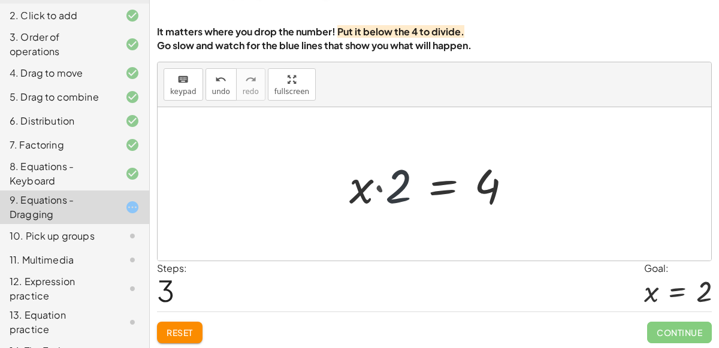
click at [406, 183] on div at bounding box center [435, 184] width 184 height 62
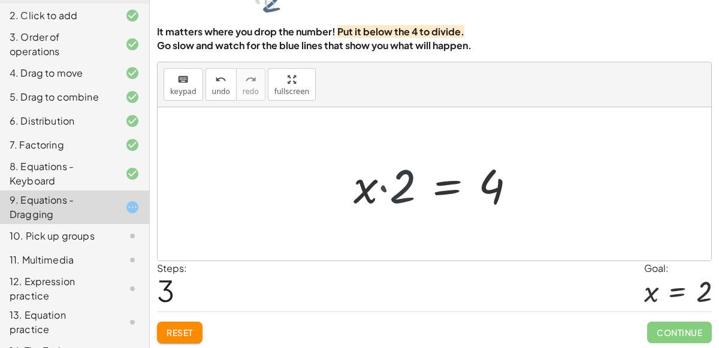
click at [406, 183] on div at bounding box center [439, 184] width 184 height 62
drag, startPoint x: 401, startPoint y: 185, endPoint x: 347, endPoint y: 187, distance: 54.6
click at [347, 187] on div at bounding box center [439, 184] width 184 height 62
click at [468, 192] on div at bounding box center [445, 184] width 172 height 62
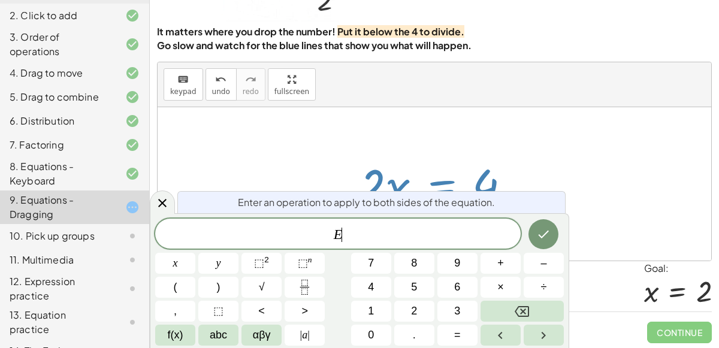
click at [468, 192] on div "Enter an operation to apply to both sides of the equation." at bounding box center [371, 202] width 388 height 22
click at [405, 241] on span "E" at bounding box center [337, 234] width 365 height 17
click at [540, 287] on button "÷" at bounding box center [543, 287] width 40 height 21
click at [415, 311] on span "2" at bounding box center [414, 311] width 6 height 16
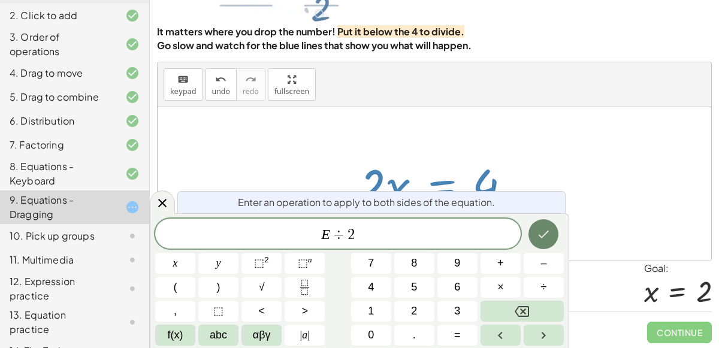
click at [543, 233] on icon "Done" at bounding box center [543, 234] width 14 height 14
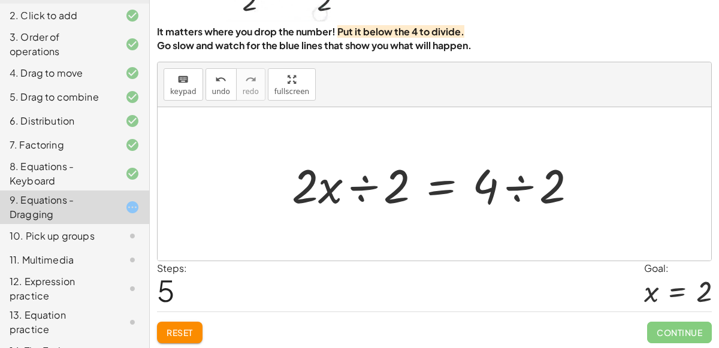
click at [520, 196] on div at bounding box center [439, 184] width 307 height 62
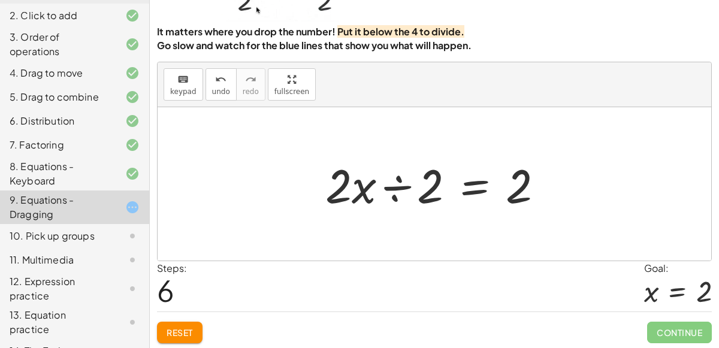
click at [391, 183] on div at bounding box center [439, 184] width 240 height 62
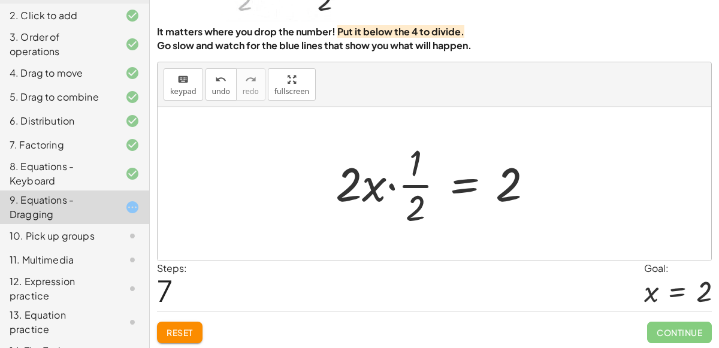
click at [395, 186] on div at bounding box center [438, 184] width 219 height 92
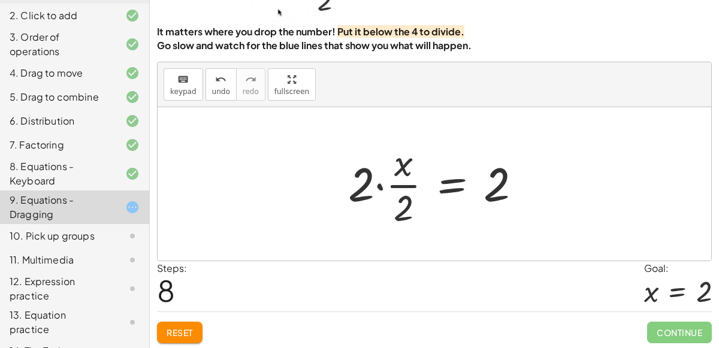
click at [380, 187] on div at bounding box center [439, 184] width 195 height 92
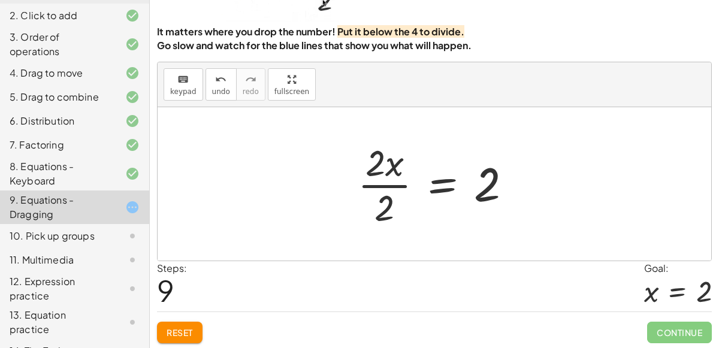
click at [376, 170] on div at bounding box center [439, 184] width 175 height 92
click at [370, 159] on div at bounding box center [439, 184] width 175 height 92
drag, startPoint x: 383, startPoint y: 201, endPoint x: 376, endPoint y: 167, distance: 34.2
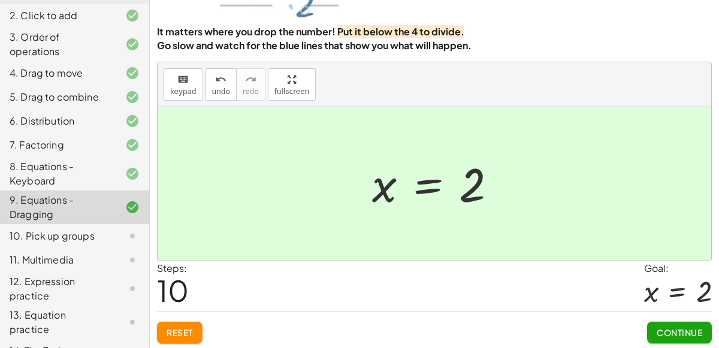
click at [75, 272] on div "10. Pick up groups" at bounding box center [74, 289] width 149 height 34
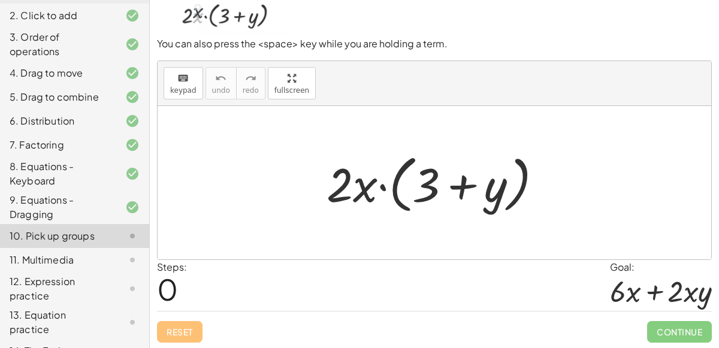
click at [93, 209] on div "9. Equations - Dragging" at bounding box center [58, 207] width 96 height 29
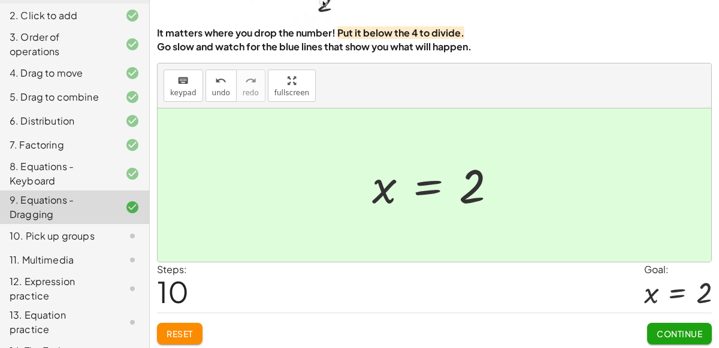
click at [83, 229] on div "10. Pick up groups" at bounding box center [58, 236] width 96 height 14
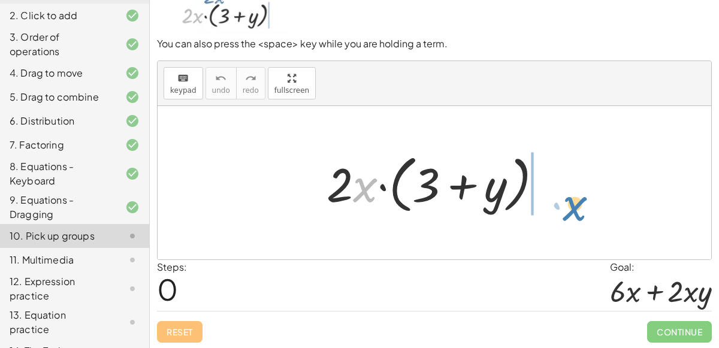
drag, startPoint x: 361, startPoint y: 188, endPoint x: 570, endPoint y: 205, distance: 209.7
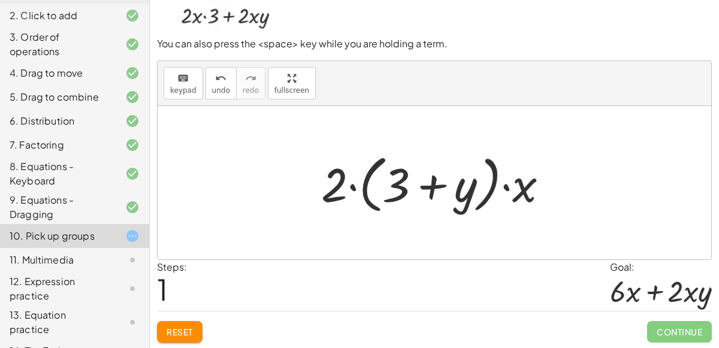
click at [190, 322] on button "Reset" at bounding box center [180, 332] width 46 height 22
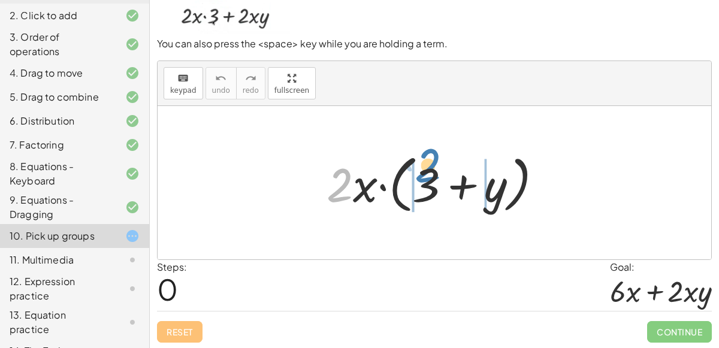
drag, startPoint x: 338, startPoint y: 192, endPoint x: 425, endPoint y: 171, distance: 89.3
click at [425, 171] on div at bounding box center [438, 183] width 237 height 69
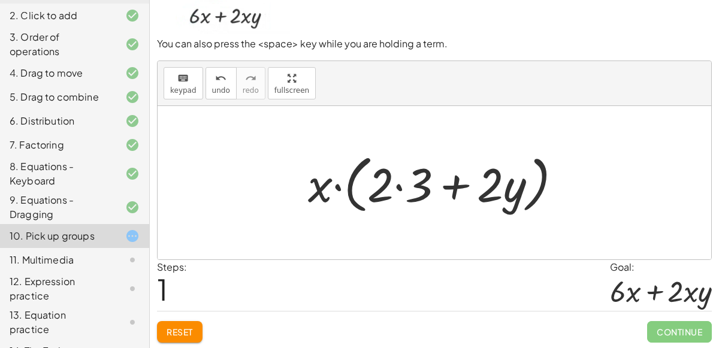
click at [398, 189] on div at bounding box center [439, 183] width 275 height 69
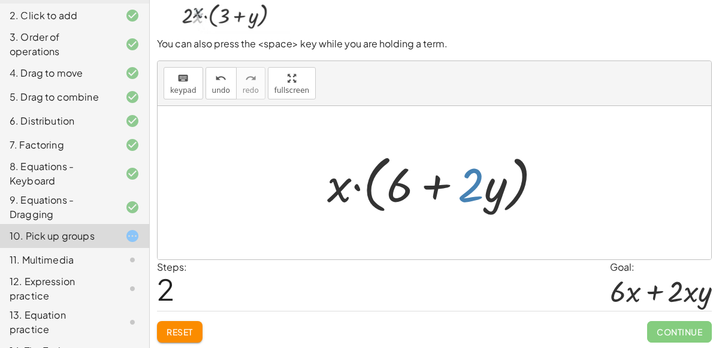
click at [473, 189] on div at bounding box center [439, 183] width 237 height 69
drag, startPoint x: 347, startPoint y: 190, endPoint x: 434, endPoint y: 171, distance: 88.9
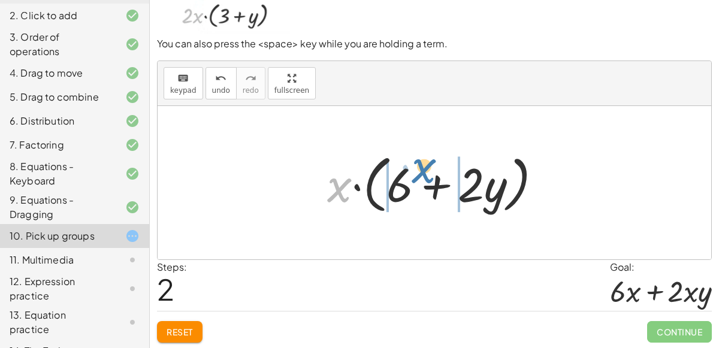
click at [434, 171] on div at bounding box center [439, 183] width 237 height 69
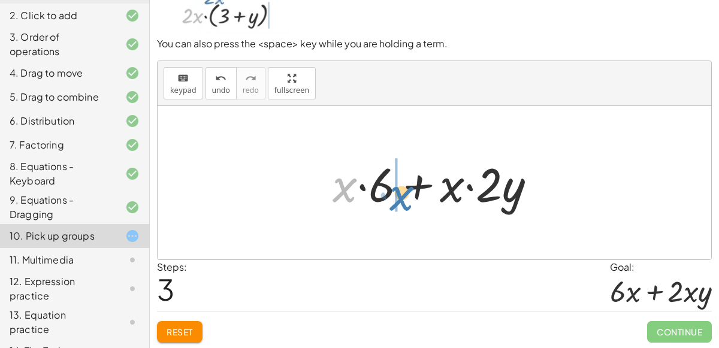
drag, startPoint x: 347, startPoint y: 190, endPoint x: 401, endPoint y: 192, distance: 53.3
click at [401, 192] on div at bounding box center [438, 183] width 225 height 62
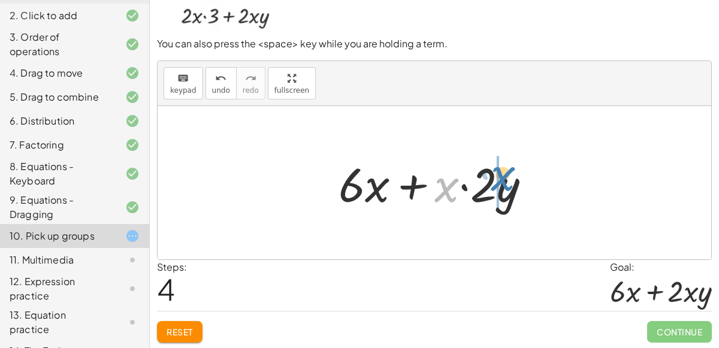
drag, startPoint x: 443, startPoint y: 190, endPoint x: 499, endPoint y: 178, distance: 57.1
click at [499, 178] on div at bounding box center [439, 183] width 214 height 62
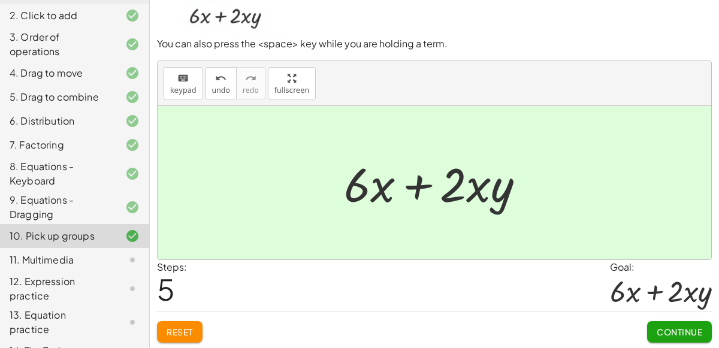
click at [55, 261] on div "11. Multimedia" at bounding box center [58, 260] width 96 height 14
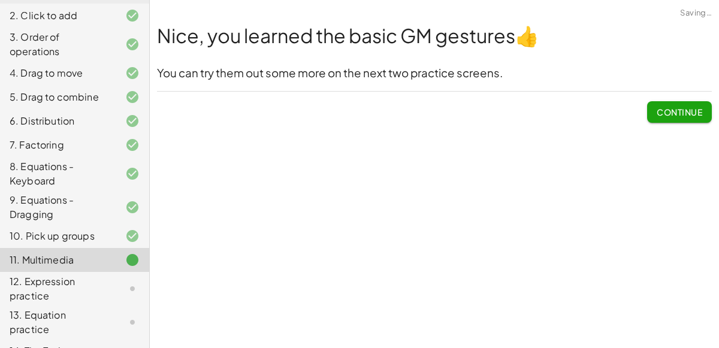
click at [691, 107] on span "Continue" at bounding box center [679, 112] width 46 height 11
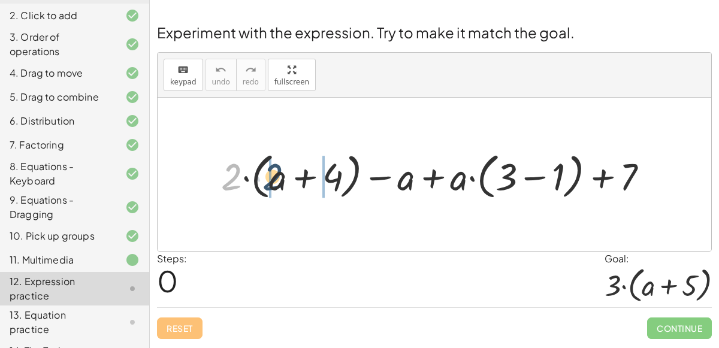
drag, startPoint x: 237, startPoint y: 178, endPoint x: 292, endPoint y: 180, distance: 54.5
click at [292, 180] on div at bounding box center [439, 175] width 449 height 56
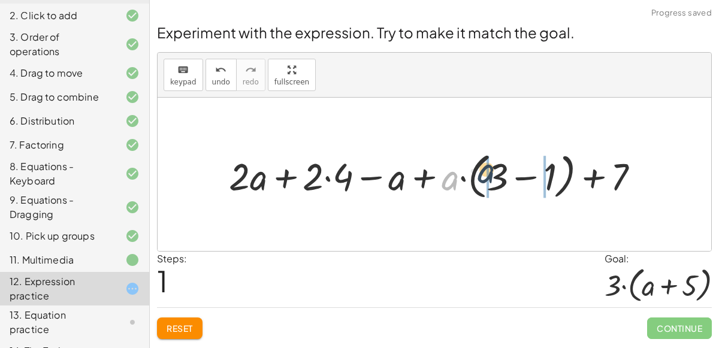
drag, startPoint x: 449, startPoint y: 177, endPoint x: 485, endPoint y: 169, distance: 36.8
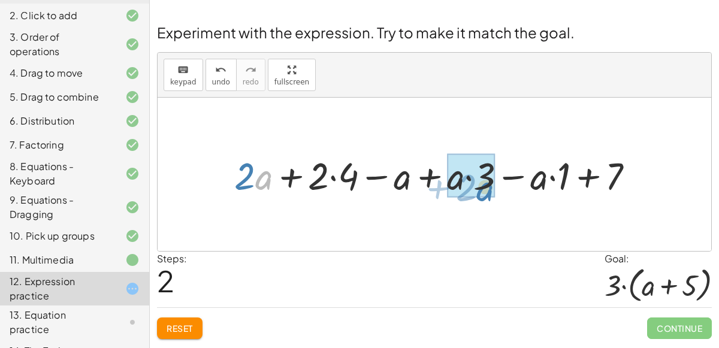
drag, startPoint x: 255, startPoint y: 177, endPoint x: 476, endPoint y: 187, distance: 221.3
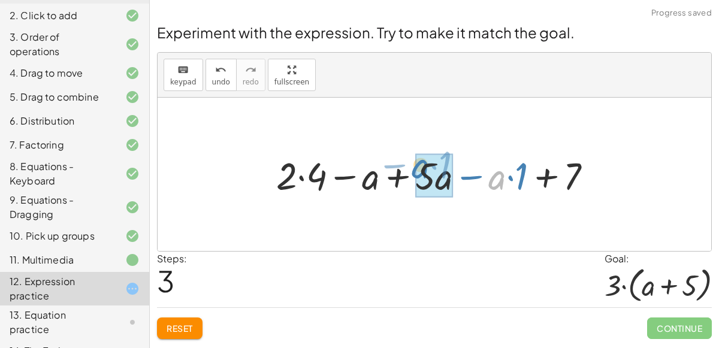
drag, startPoint x: 492, startPoint y: 181, endPoint x: 414, endPoint y: 169, distance: 78.1
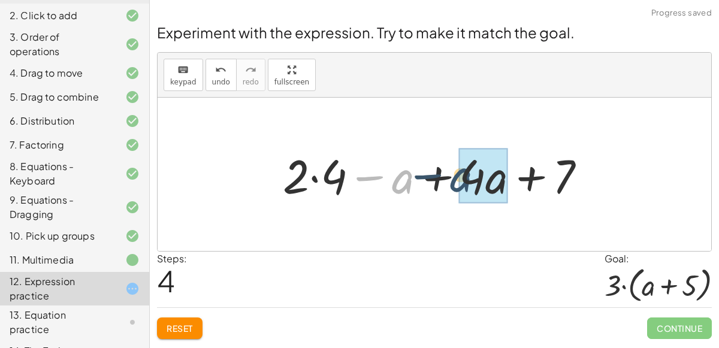
drag, startPoint x: 401, startPoint y: 186, endPoint x: 477, endPoint y: 184, distance: 76.1
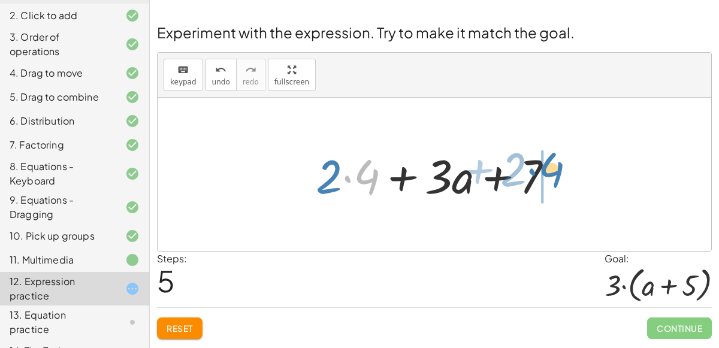
drag, startPoint x: 370, startPoint y: 166, endPoint x: 557, endPoint y: 158, distance: 187.0
click at [557, 158] on div at bounding box center [439, 175] width 258 height 62
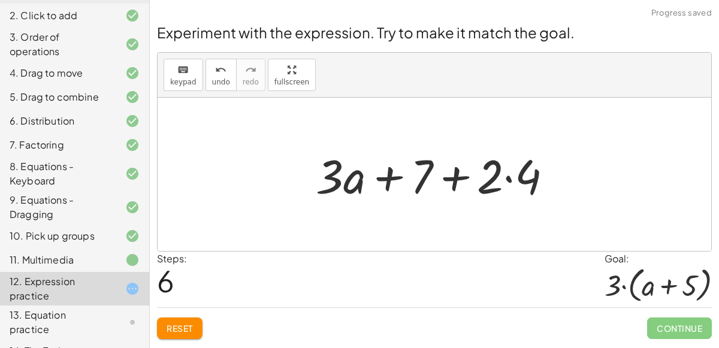
click at [458, 177] on div at bounding box center [439, 175] width 258 height 62
click at [193, 323] on button "Reset" at bounding box center [180, 328] width 46 height 22
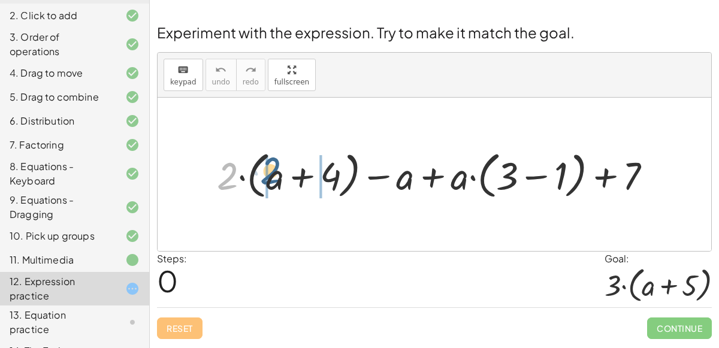
drag, startPoint x: 228, startPoint y: 181, endPoint x: 286, endPoint y: 172, distance: 59.4
click at [286, 172] on div at bounding box center [439, 174] width 456 height 56
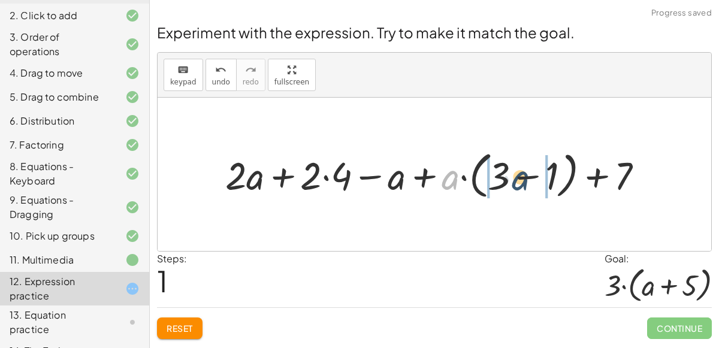
drag, startPoint x: 454, startPoint y: 176, endPoint x: 524, endPoint y: 176, distance: 70.1
click at [524, 176] on div at bounding box center [439, 174] width 440 height 56
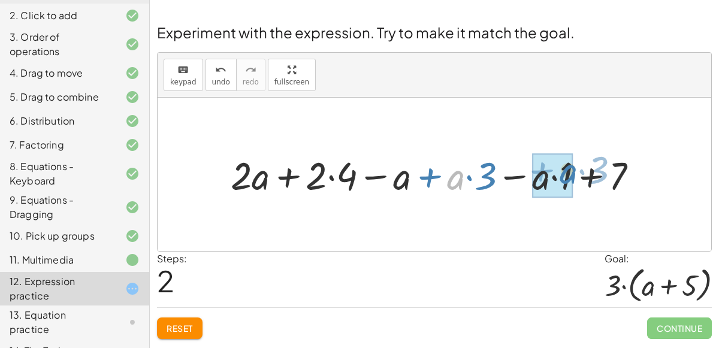
drag, startPoint x: 454, startPoint y: 180, endPoint x: 565, endPoint y: 172, distance: 111.1
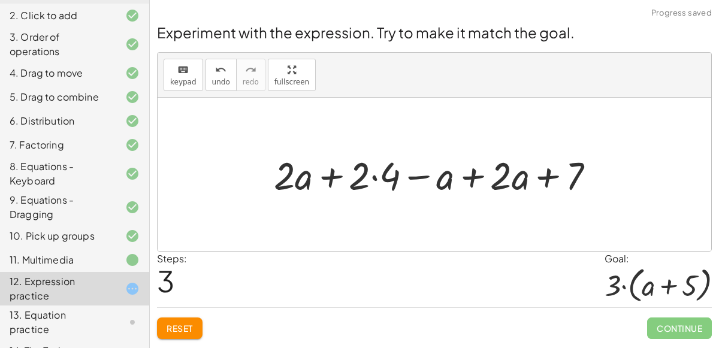
click at [193, 326] on span "Reset" at bounding box center [180, 328] width 26 height 11
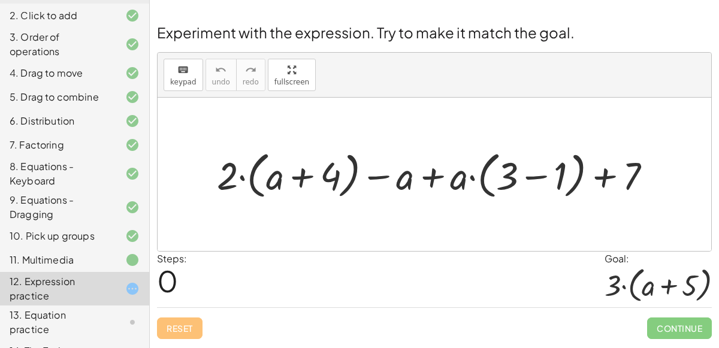
click at [538, 173] on div at bounding box center [439, 174] width 456 height 56
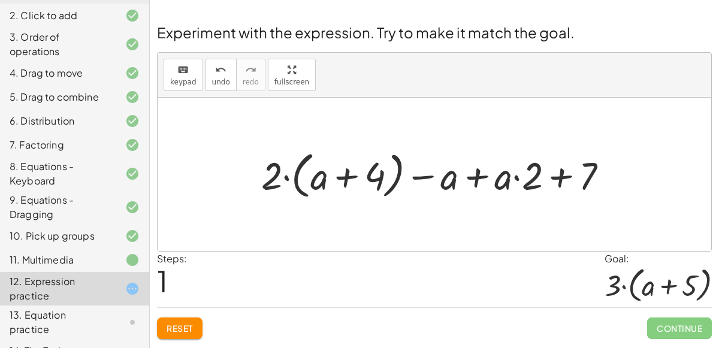
click at [193, 326] on span "Reset" at bounding box center [180, 328] width 26 height 11
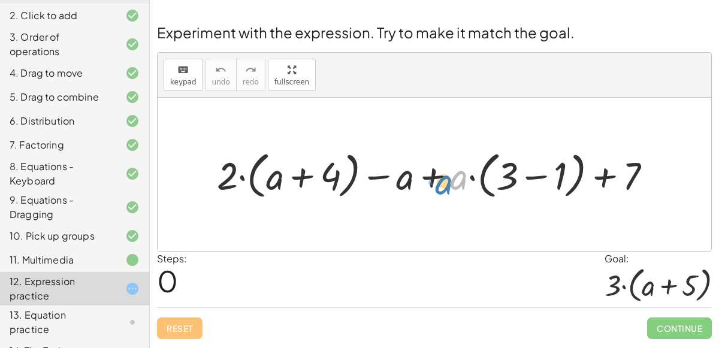
drag, startPoint x: 464, startPoint y: 177, endPoint x: 449, endPoint y: 180, distance: 16.0
click at [449, 180] on div at bounding box center [439, 174] width 456 height 56
drag, startPoint x: 236, startPoint y: 174, endPoint x: 290, endPoint y: 175, distance: 54.5
click at [290, 175] on div at bounding box center [439, 174] width 456 height 56
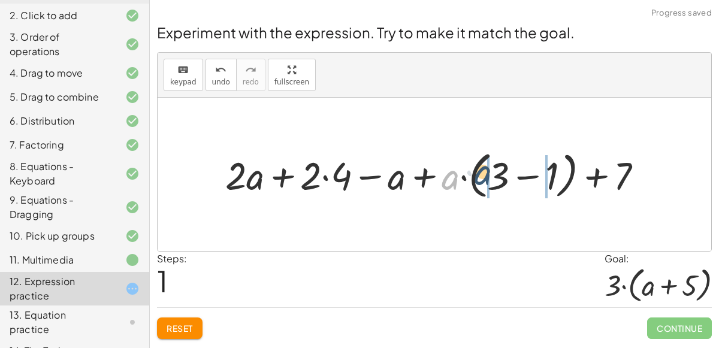
drag, startPoint x: 447, startPoint y: 182, endPoint x: 492, endPoint y: 175, distance: 46.0
click at [492, 175] on div at bounding box center [438, 174] width 439 height 56
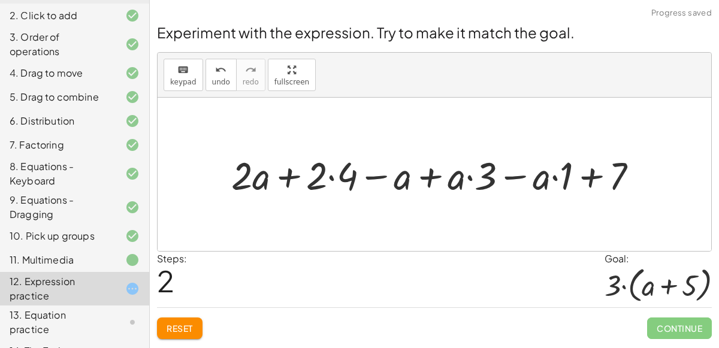
click at [329, 176] on div at bounding box center [439, 174] width 428 height 50
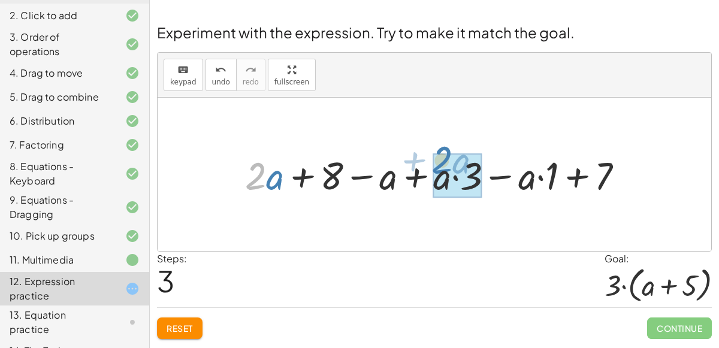
drag, startPoint x: 259, startPoint y: 175, endPoint x: 445, endPoint y: 159, distance: 187.0
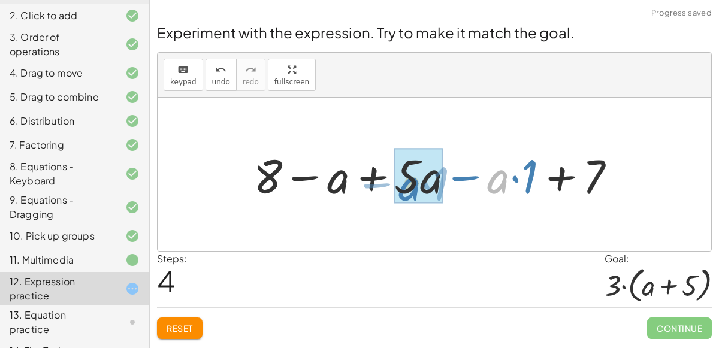
drag, startPoint x: 491, startPoint y: 175, endPoint x: 401, endPoint y: 180, distance: 89.4
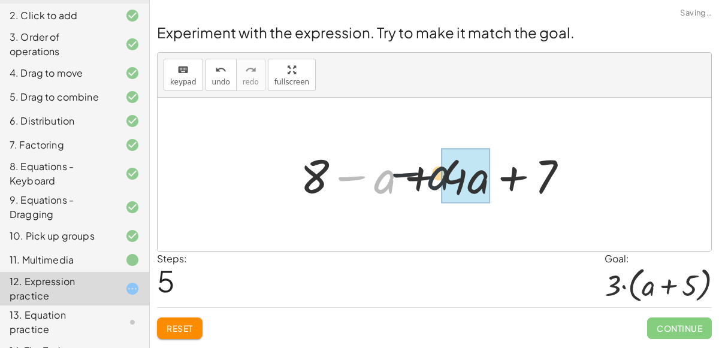
drag, startPoint x: 389, startPoint y: 180, endPoint x: 450, endPoint y: 176, distance: 61.2
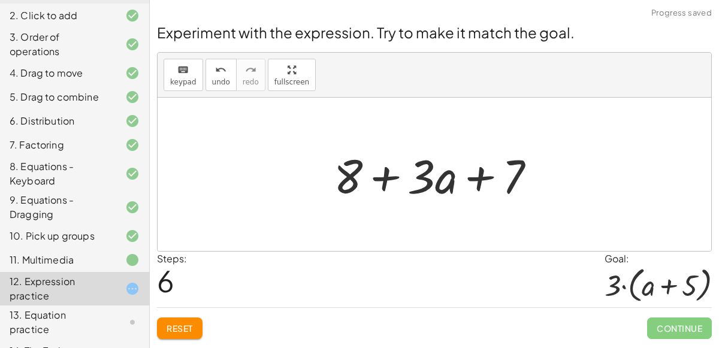
click at [351, 180] on div at bounding box center [439, 175] width 223 height 62
drag, startPoint x: 351, startPoint y: 180, endPoint x: 332, endPoint y: 183, distance: 19.4
click at [332, 183] on div at bounding box center [439, 175] width 223 height 62
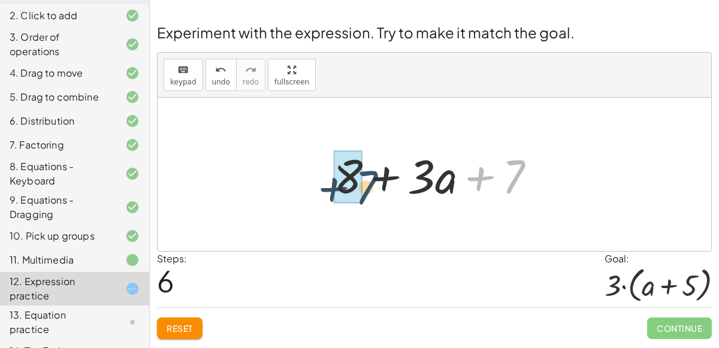
drag, startPoint x: 514, startPoint y: 181, endPoint x: 353, endPoint y: 187, distance: 161.2
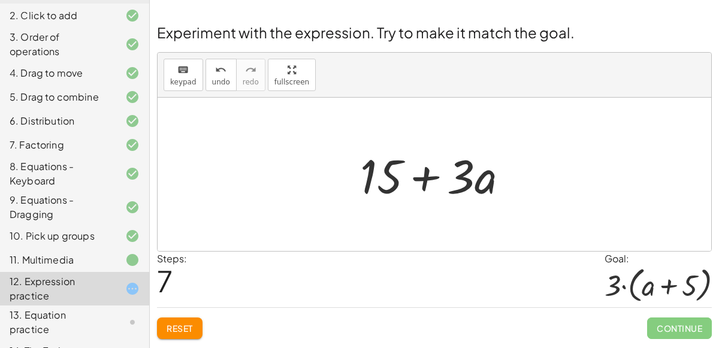
click at [464, 180] on div at bounding box center [439, 175] width 170 height 62
click at [179, 326] on span "Reset" at bounding box center [180, 328] width 26 height 11
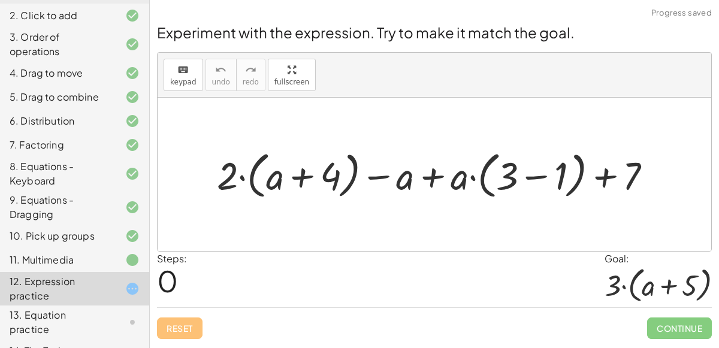
click at [693, 270] on div at bounding box center [657, 285] width 107 height 38
click at [615, 293] on div at bounding box center [657, 285] width 107 height 38
drag, startPoint x: 507, startPoint y: 176, endPoint x: 286, endPoint y: 172, distance: 221.0
click at [286, 172] on div at bounding box center [439, 174] width 456 height 56
drag, startPoint x: 628, startPoint y: 176, endPoint x: 252, endPoint y: 171, distance: 376.2
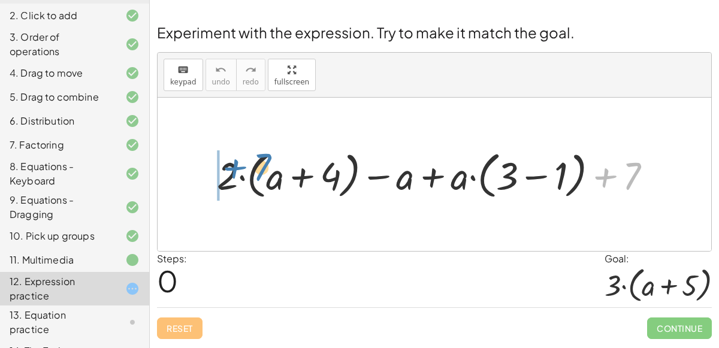
click at [252, 171] on div at bounding box center [439, 174] width 456 height 56
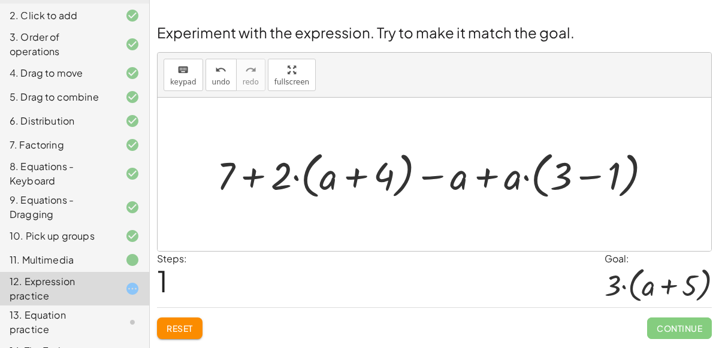
click at [181, 326] on span "Reset" at bounding box center [180, 328] width 26 height 11
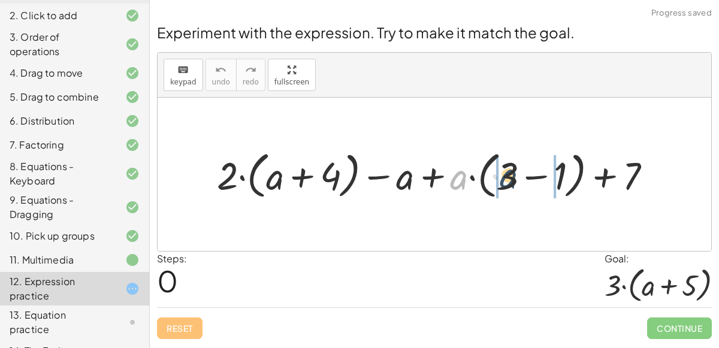
drag, startPoint x: 458, startPoint y: 180, endPoint x: 519, endPoint y: 177, distance: 61.7
click at [519, 177] on div at bounding box center [439, 174] width 456 height 56
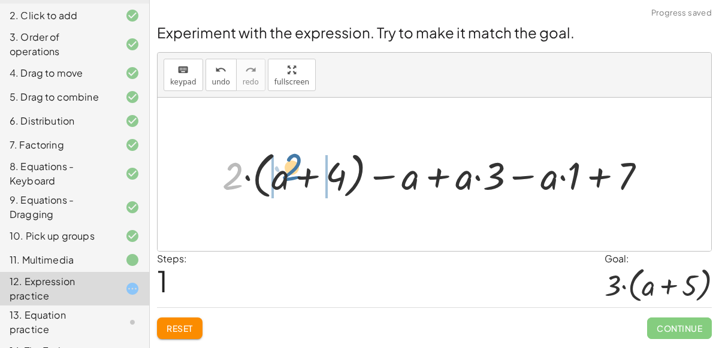
drag, startPoint x: 226, startPoint y: 184, endPoint x: 286, endPoint y: 175, distance: 61.1
click at [286, 175] on div at bounding box center [438, 174] width 445 height 56
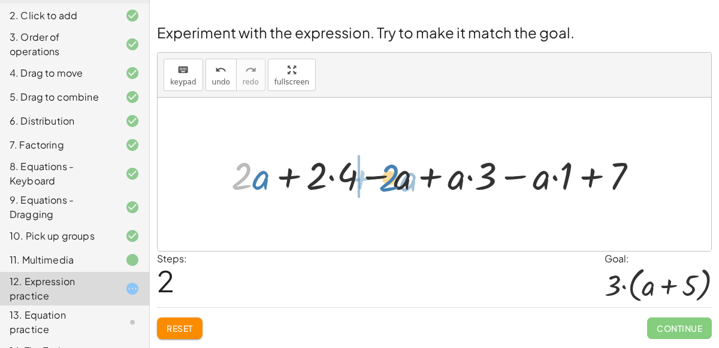
drag, startPoint x: 245, startPoint y: 172, endPoint x: 392, endPoint y: 173, distance: 147.3
click at [392, 173] on div at bounding box center [439, 174] width 428 height 50
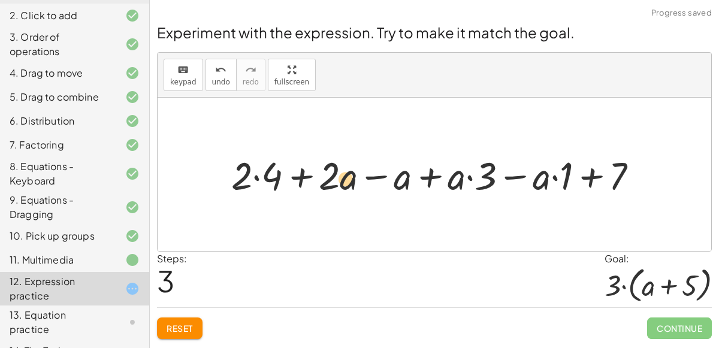
drag, startPoint x: 376, startPoint y: 179, endPoint x: 340, endPoint y: 178, distance: 36.0
click at [340, 178] on div at bounding box center [439, 174] width 428 height 50
drag, startPoint x: 398, startPoint y: 174, endPoint x: 323, endPoint y: 173, distance: 74.3
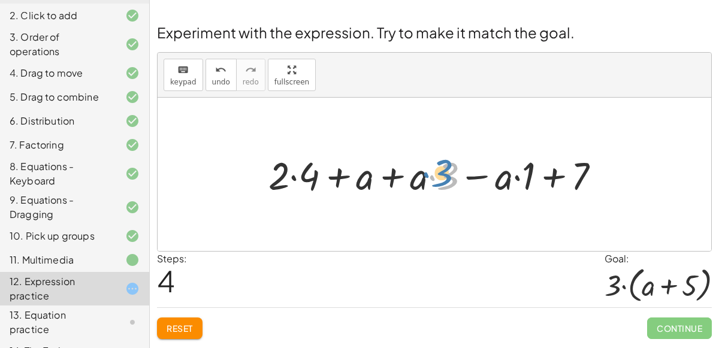
click at [433, 178] on div at bounding box center [438, 174] width 353 height 50
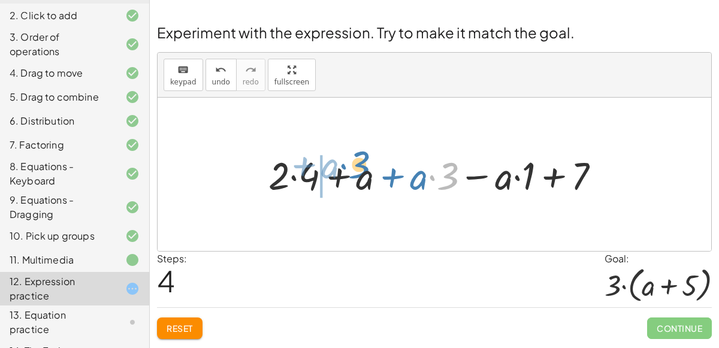
drag, startPoint x: 448, startPoint y: 177, endPoint x: 359, endPoint y: 163, distance: 90.4
click at [359, 163] on div at bounding box center [438, 174] width 353 height 50
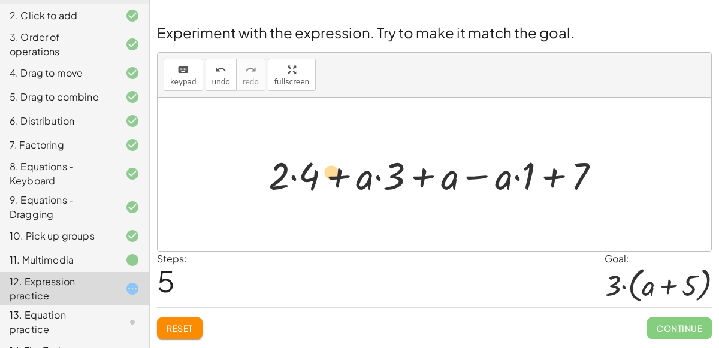
drag, startPoint x: 362, startPoint y: 177, endPoint x: 329, endPoint y: 172, distance: 32.8
click at [329, 172] on div at bounding box center [438, 174] width 353 height 50
drag, startPoint x: 358, startPoint y: 177, endPoint x: 450, endPoint y: 168, distance: 93.3
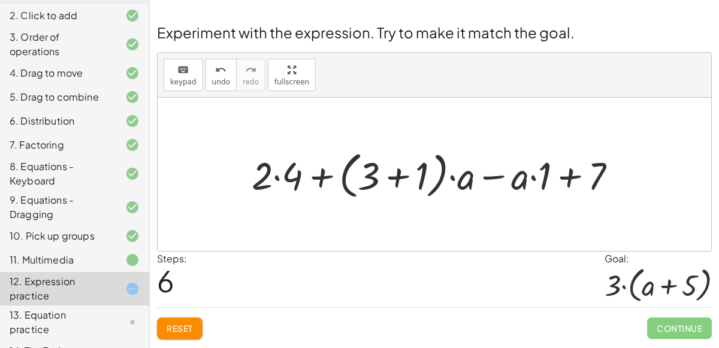
click at [179, 317] on button "Reset" at bounding box center [180, 328] width 46 height 22
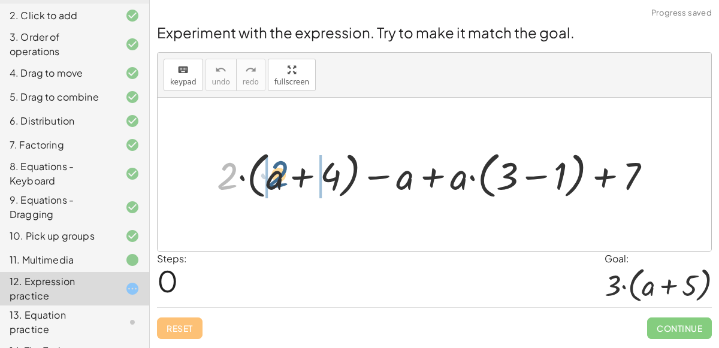
drag, startPoint x: 231, startPoint y: 182, endPoint x: 282, endPoint y: 180, distance: 51.6
click at [282, 180] on div at bounding box center [439, 174] width 456 height 56
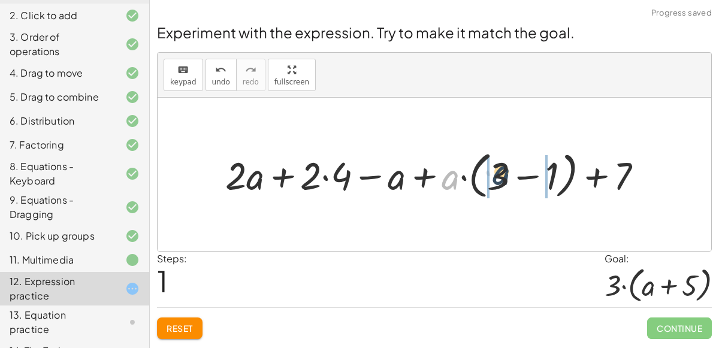
drag, startPoint x: 450, startPoint y: 181, endPoint x: 503, endPoint y: 177, distance: 52.9
click at [503, 177] on div at bounding box center [438, 174] width 439 height 56
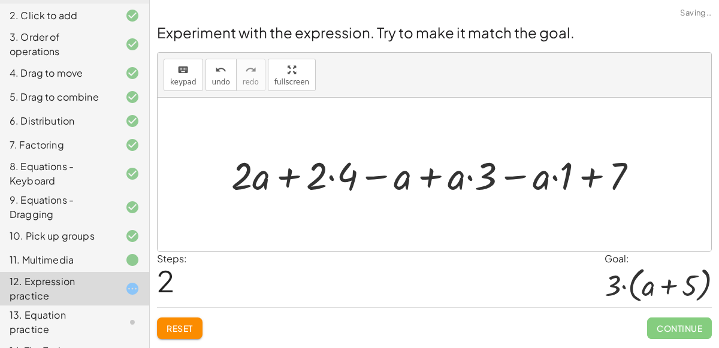
click at [329, 173] on div at bounding box center [439, 174] width 428 height 50
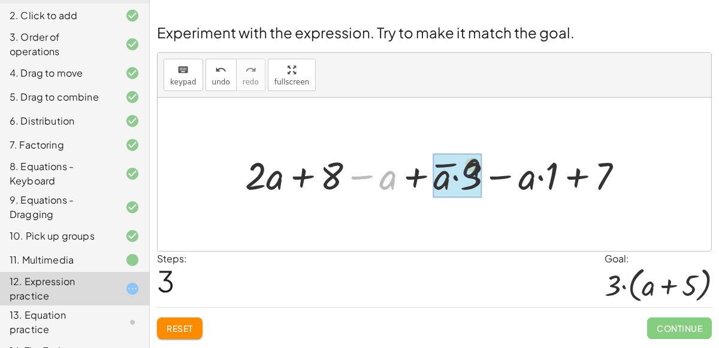
drag, startPoint x: 389, startPoint y: 184, endPoint x: 477, endPoint y: 173, distance: 88.8
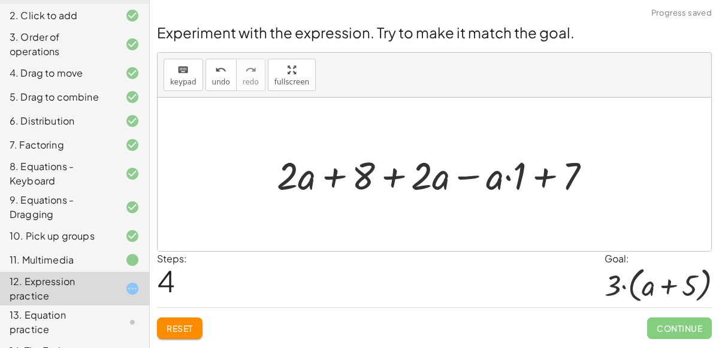
click at [468, 191] on div at bounding box center [439, 174] width 336 height 50
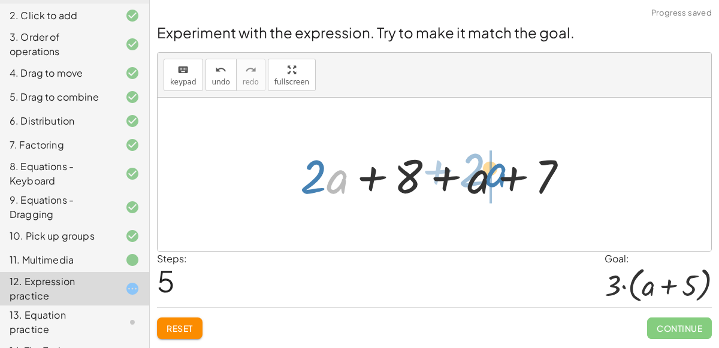
drag, startPoint x: 346, startPoint y: 184, endPoint x: 508, endPoint y: 178, distance: 163.0
click at [508, 178] on div at bounding box center [438, 175] width 289 height 62
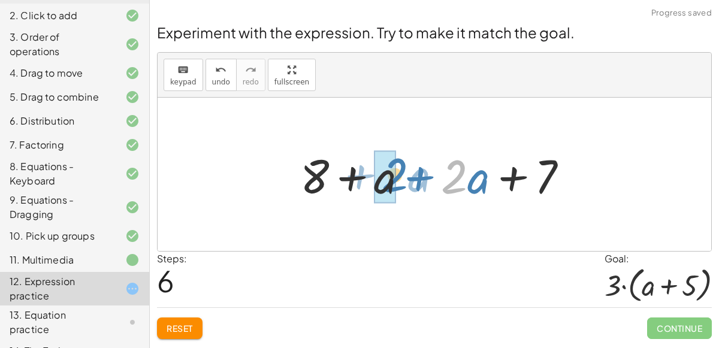
drag, startPoint x: 447, startPoint y: 190, endPoint x: 386, endPoint y: 188, distance: 60.5
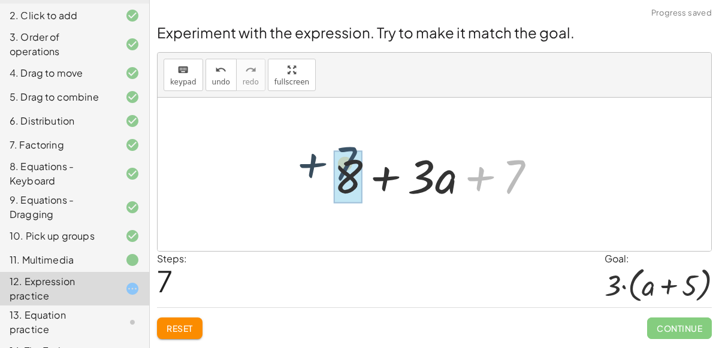
drag, startPoint x: 522, startPoint y: 172, endPoint x: 352, endPoint y: 159, distance: 170.6
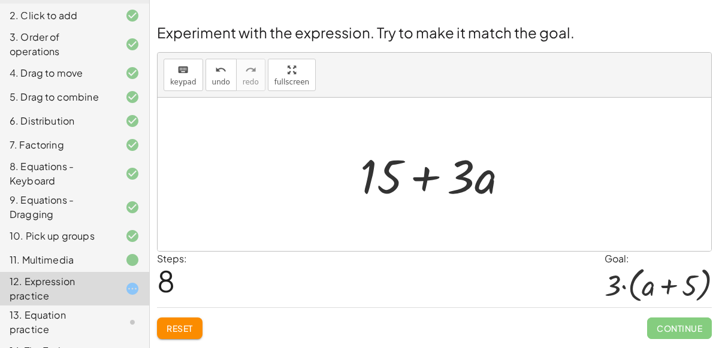
click at [382, 180] on div at bounding box center [439, 175] width 170 height 62
drag, startPoint x: 382, startPoint y: 180, endPoint x: 357, endPoint y: 171, distance: 26.5
click at [357, 171] on div at bounding box center [439, 175] width 170 height 62
click at [658, 302] on div "· 3 · ( + a + 5 )" at bounding box center [657, 286] width 107 height 41
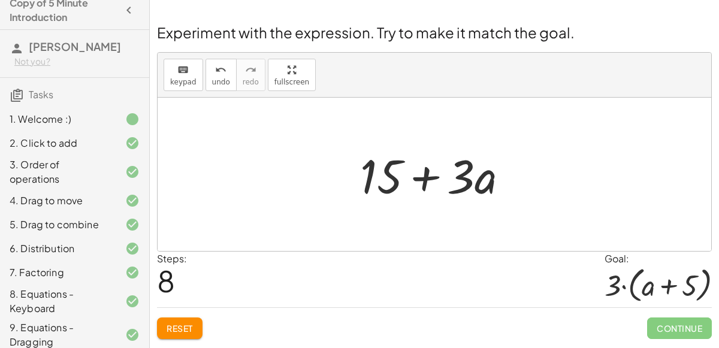
scroll to position [146, 0]
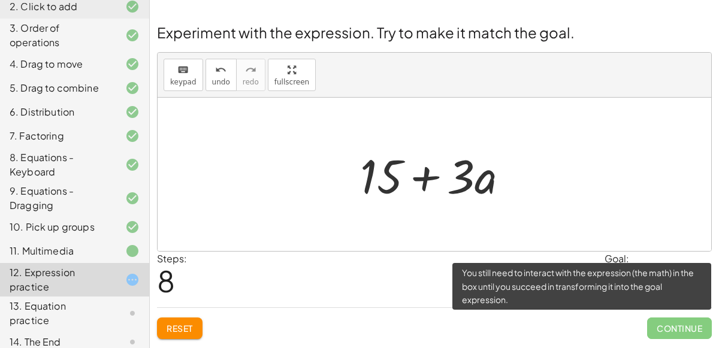
click at [661, 320] on span "Continue" at bounding box center [679, 328] width 65 height 22
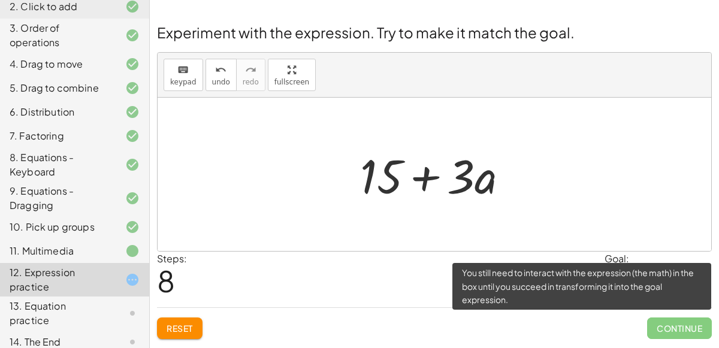
click at [661, 320] on span "Continue" at bounding box center [679, 328] width 65 height 22
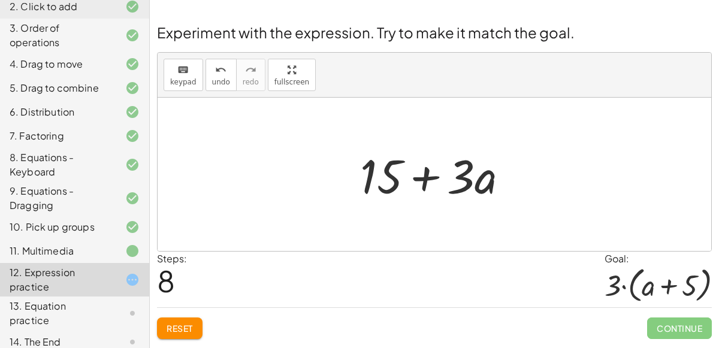
click at [175, 330] on span "Reset" at bounding box center [180, 328] width 26 height 11
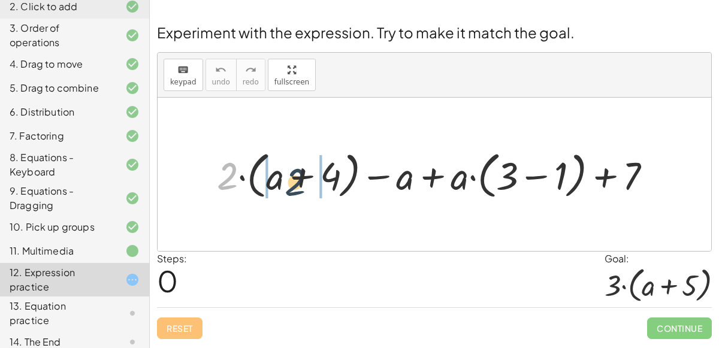
drag, startPoint x: 216, startPoint y: 168, endPoint x: 284, endPoint y: 174, distance: 68.5
click at [284, 174] on div at bounding box center [439, 174] width 456 height 56
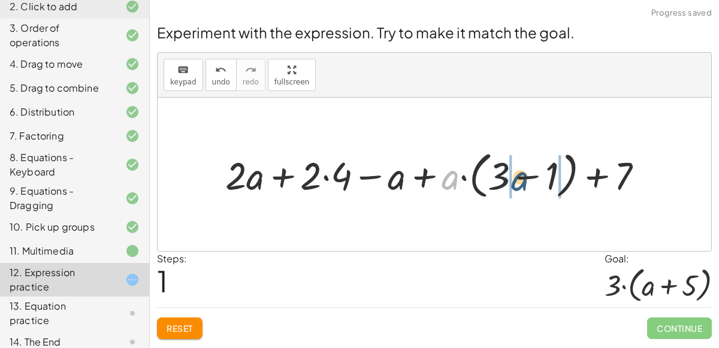
drag, startPoint x: 446, startPoint y: 174, endPoint x: 526, endPoint y: 174, distance: 79.7
click at [526, 174] on div at bounding box center [439, 174] width 440 height 56
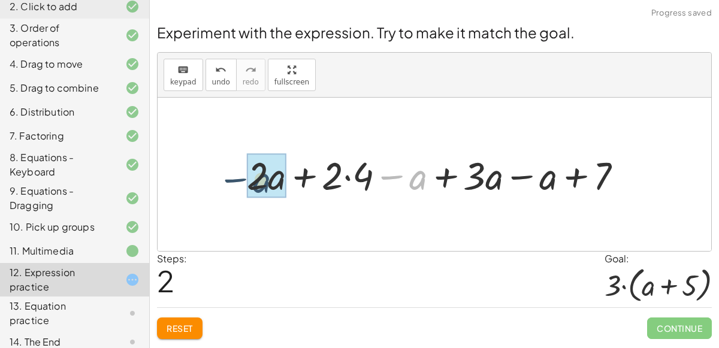
drag, startPoint x: 417, startPoint y: 178, endPoint x: 261, endPoint y: 181, distance: 156.3
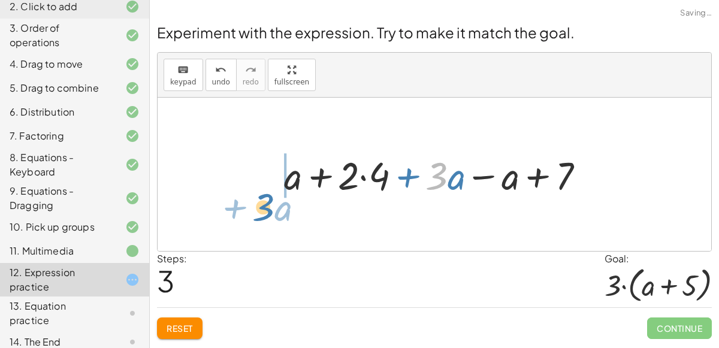
drag, startPoint x: 447, startPoint y: 174, endPoint x: 274, endPoint y: 200, distance: 174.4
click at [274, 200] on div "+ · 2 · ( + a + 4 ) − a + · a · ( + 3 − 1 ) + 7 + · 2 · a + · 2 · 4 − a + · a ·…" at bounding box center [434, 174] width 337 height 57
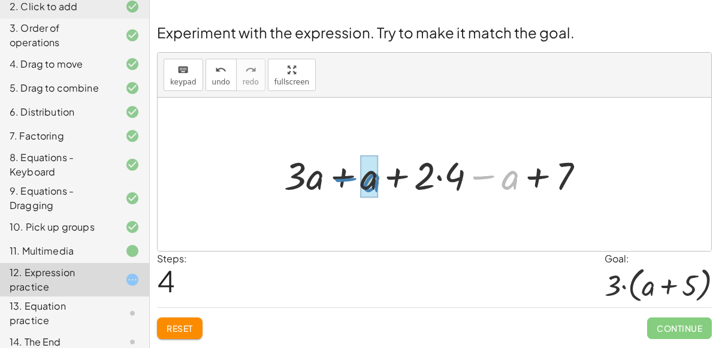
drag, startPoint x: 504, startPoint y: 177, endPoint x: 366, endPoint y: 179, distance: 137.8
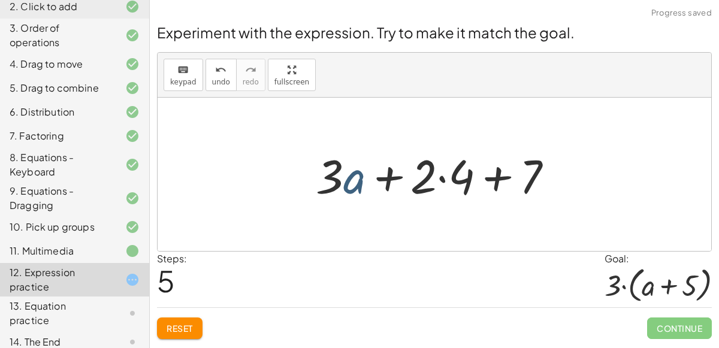
drag, startPoint x: 364, startPoint y: 178, endPoint x: 375, endPoint y: 178, distance: 11.4
click at [375, 178] on div at bounding box center [439, 175] width 258 height 62
click at [446, 178] on div at bounding box center [439, 175] width 258 height 62
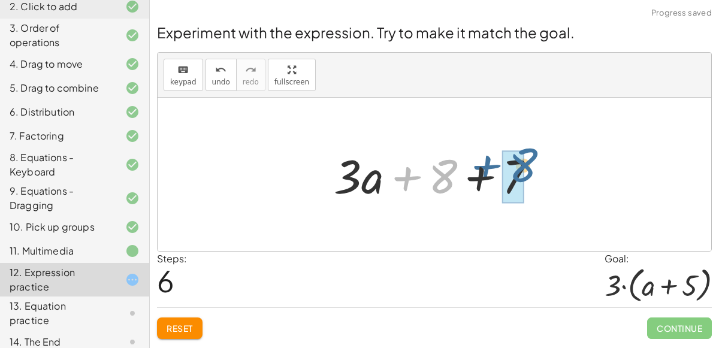
drag, startPoint x: 443, startPoint y: 178, endPoint x: 524, endPoint y: 166, distance: 82.3
click at [524, 166] on div at bounding box center [439, 175] width 223 height 62
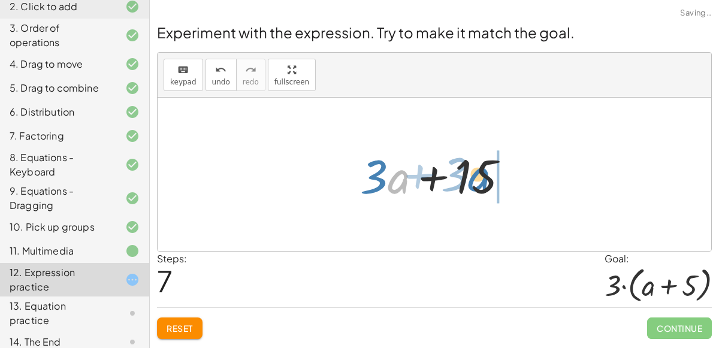
drag, startPoint x: 390, startPoint y: 171, endPoint x: 470, endPoint y: 168, distance: 80.3
click at [470, 168] on div at bounding box center [439, 175] width 170 height 62
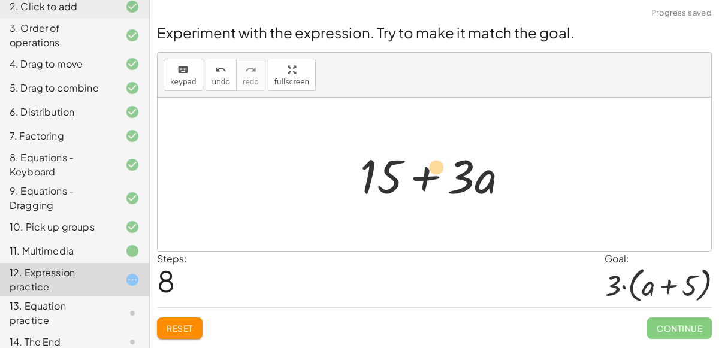
drag, startPoint x: 470, startPoint y: 168, endPoint x: 451, endPoint y: 159, distance: 20.9
click at [451, 159] on div at bounding box center [439, 175] width 170 height 62
drag, startPoint x: 491, startPoint y: 177, endPoint x: 481, endPoint y: 137, distance: 41.3
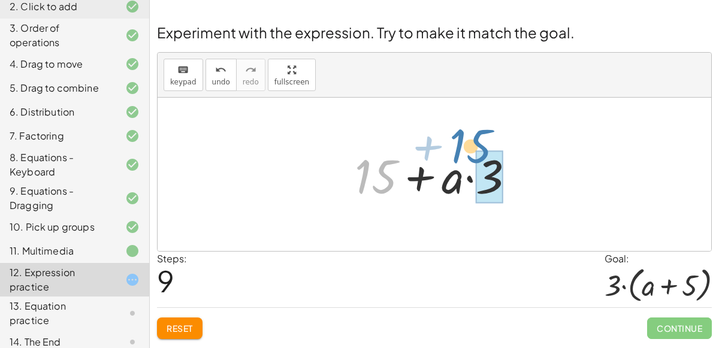
drag, startPoint x: 373, startPoint y: 171, endPoint x: 467, endPoint y: 140, distance: 99.1
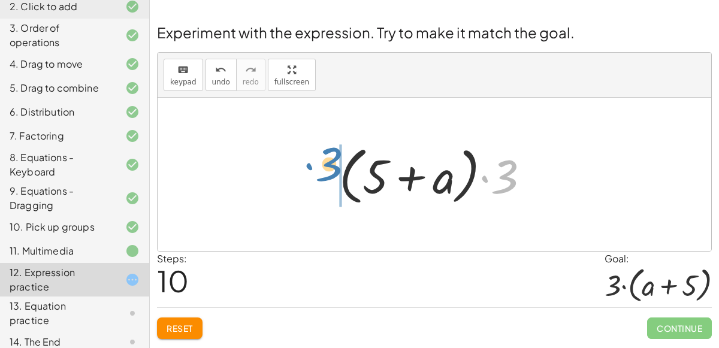
drag, startPoint x: 506, startPoint y: 179, endPoint x: 329, endPoint y: 165, distance: 177.3
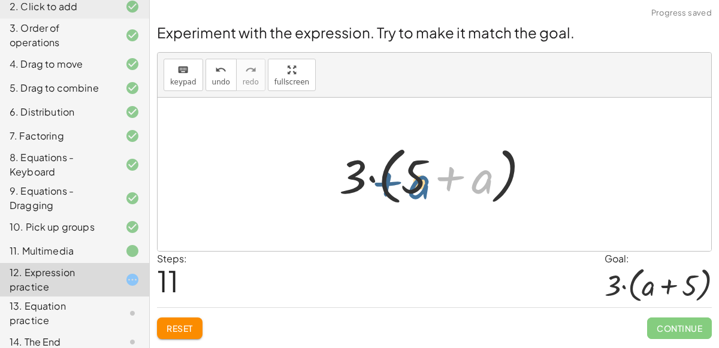
drag, startPoint x: 480, startPoint y: 175, endPoint x: 419, endPoint y: 179, distance: 61.8
click at [419, 179] on div at bounding box center [439, 174] width 212 height 69
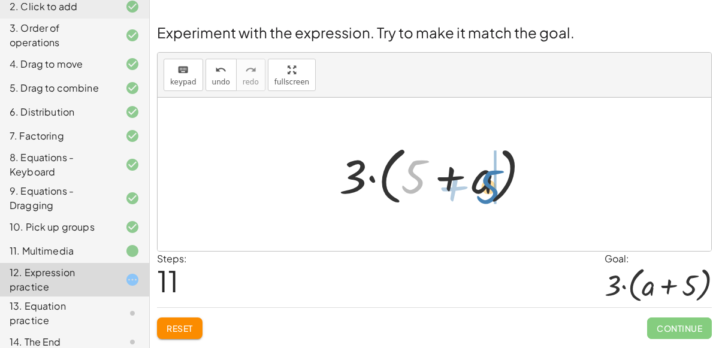
drag, startPoint x: 409, startPoint y: 177, endPoint x: 483, endPoint y: 187, distance: 74.9
click at [483, 187] on div at bounding box center [439, 174] width 212 height 69
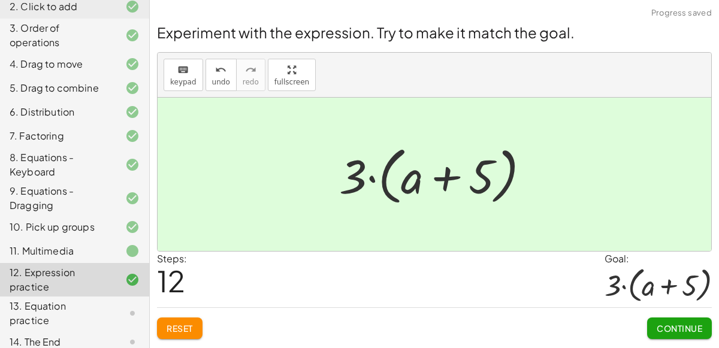
click at [701, 326] on span "Continue" at bounding box center [679, 328] width 46 height 11
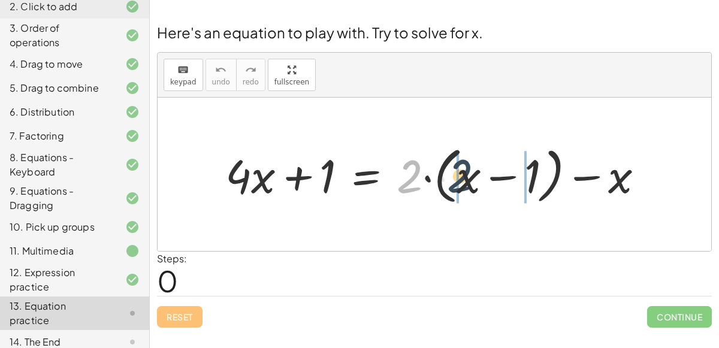
drag, startPoint x: 412, startPoint y: 172, endPoint x: 465, endPoint y: 171, distance: 53.3
click at [465, 171] on div at bounding box center [439, 175] width 440 height 68
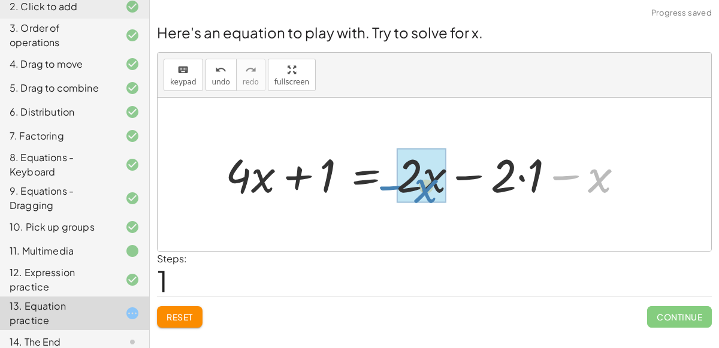
drag, startPoint x: 585, startPoint y: 177, endPoint x: 411, endPoint y: 187, distance: 173.4
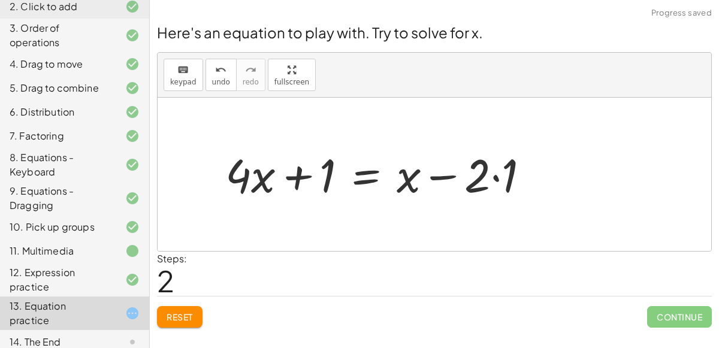
click at [492, 181] on div at bounding box center [381, 174] width 325 height 60
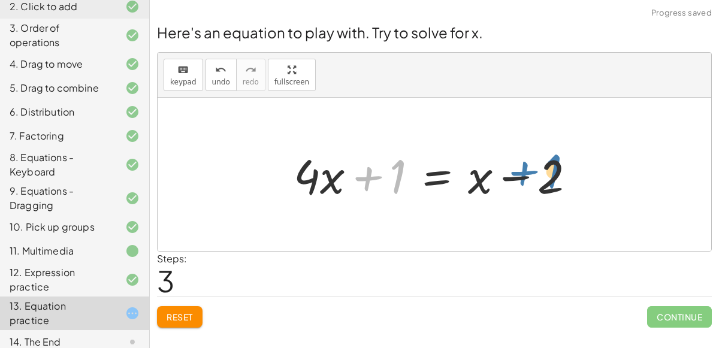
drag, startPoint x: 385, startPoint y: 174, endPoint x: 548, endPoint y: 174, distance: 163.5
click at [548, 174] on div at bounding box center [438, 175] width 303 height 62
click at [388, 181] on div at bounding box center [438, 175] width 303 height 62
drag, startPoint x: 393, startPoint y: 183, endPoint x: 598, endPoint y: 186, distance: 204.9
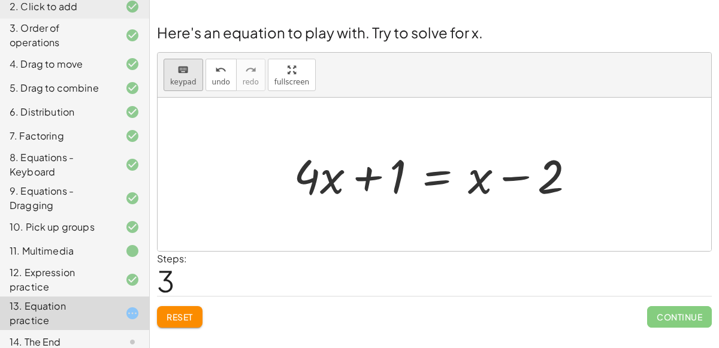
click at [181, 84] on span "keypad" at bounding box center [183, 82] width 26 height 8
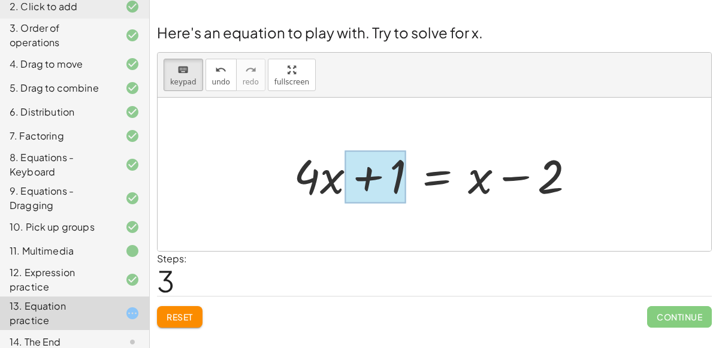
click at [350, 159] on div at bounding box center [374, 176] width 61 height 53
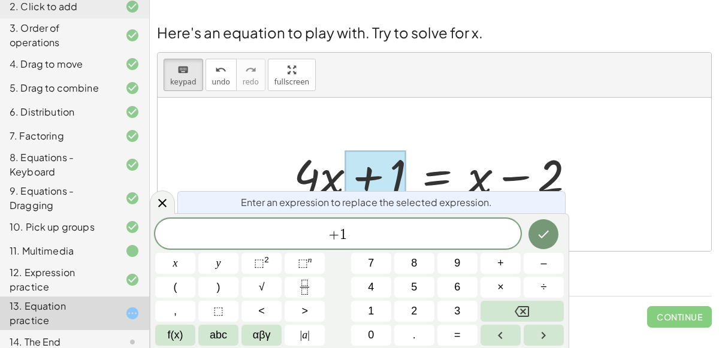
click at [382, 241] on span "+ 1" at bounding box center [337, 234] width 365 height 17
click at [325, 241] on span "+ 1 ​" at bounding box center [337, 234] width 365 height 17
click at [537, 238] on icon "Done" at bounding box center [543, 234] width 14 height 14
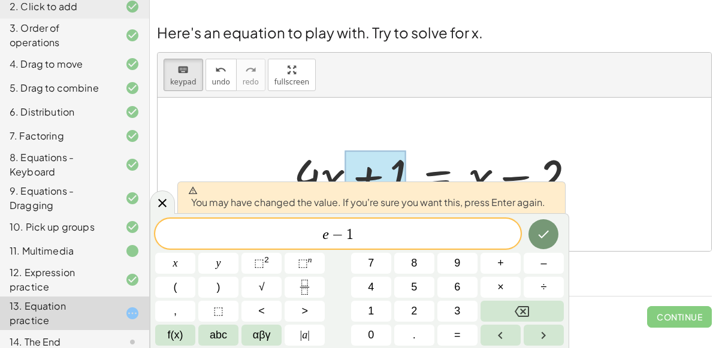
click at [459, 228] on span "e − ​ 1" at bounding box center [337, 234] width 365 height 17
click at [538, 235] on icon "Done" at bounding box center [543, 234] width 14 height 14
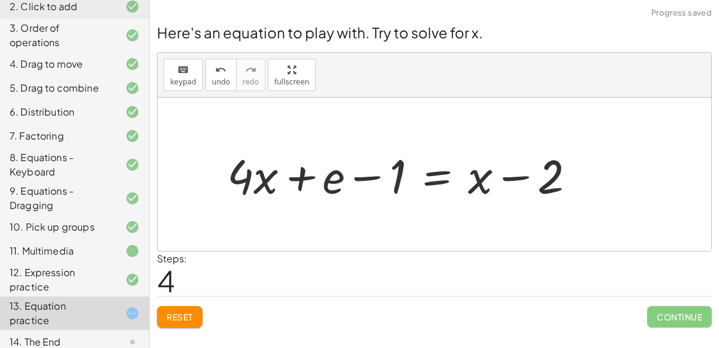
click at [341, 176] on div at bounding box center [406, 175] width 370 height 62
drag, startPoint x: 335, startPoint y: 186, endPoint x: 340, endPoint y: 241, distance: 55.3
click at [340, 241] on div "+ · 4 · x + 1 = + · 2 · ( + x − 1 ) − x + · 4 · x + 1 = + · 2 · x − · 2 · 1 − x…" at bounding box center [434, 174] width 553 height 153
click at [369, 169] on div at bounding box center [406, 175] width 370 height 62
drag, startPoint x: 327, startPoint y: 178, endPoint x: 251, endPoint y: 188, distance: 76.7
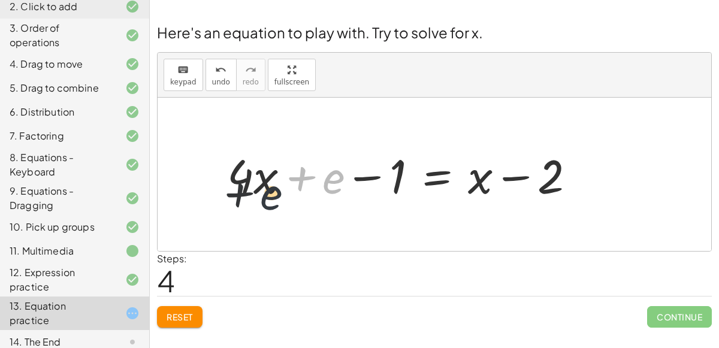
click at [251, 188] on div at bounding box center [406, 175] width 370 height 62
drag, startPoint x: 311, startPoint y: 187, endPoint x: 387, endPoint y: 200, distance: 76.6
click at [387, 200] on div at bounding box center [406, 175] width 370 height 62
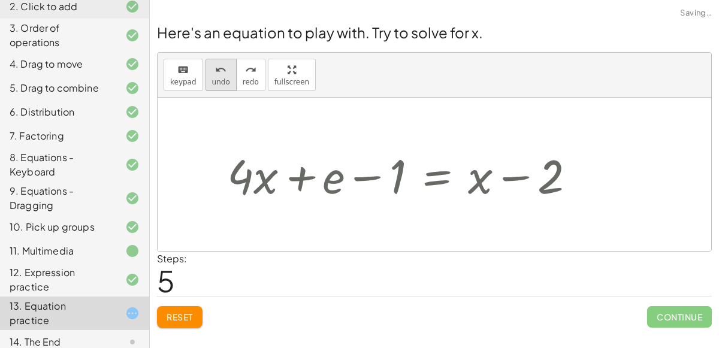
click at [225, 90] on button "undo undo" at bounding box center [220, 75] width 31 height 32
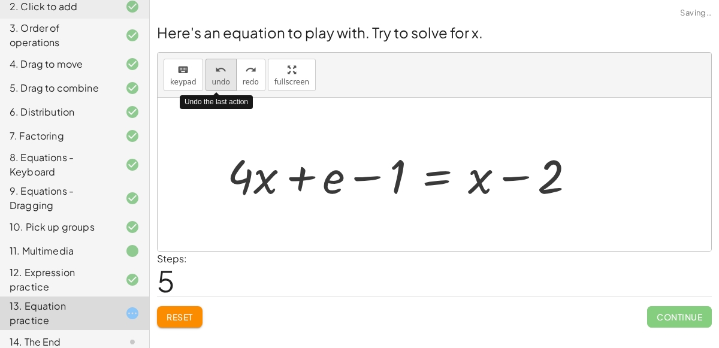
click at [225, 90] on button "undo undo" at bounding box center [220, 75] width 31 height 32
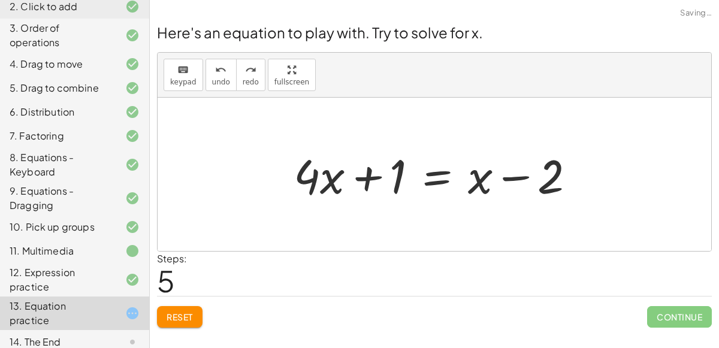
click at [340, 181] on div at bounding box center [438, 175] width 303 height 62
click at [398, 169] on div at bounding box center [438, 175] width 303 height 62
click at [396, 184] on div at bounding box center [438, 175] width 303 height 62
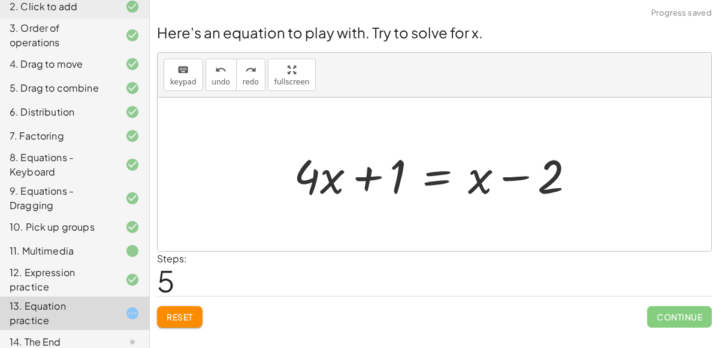
click at [396, 184] on div at bounding box center [438, 175] width 303 height 62
click at [435, 167] on div at bounding box center [438, 175] width 303 height 62
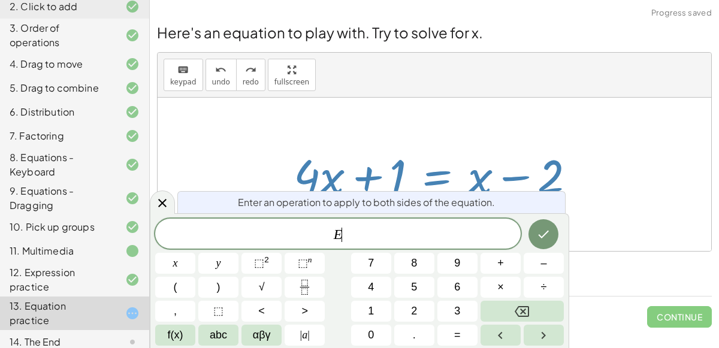
click at [435, 167] on div at bounding box center [438, 175] width 303 height 62
click at [546, 263] on span "–" at bounding box center [543, 263] width 6 height 16
click at [373, 310] on span "1" at bounding box center [371, 311] width 6 height 16
click at [538, 237] on icon "Done" at bounding box center [543, 234] width 14 height 14
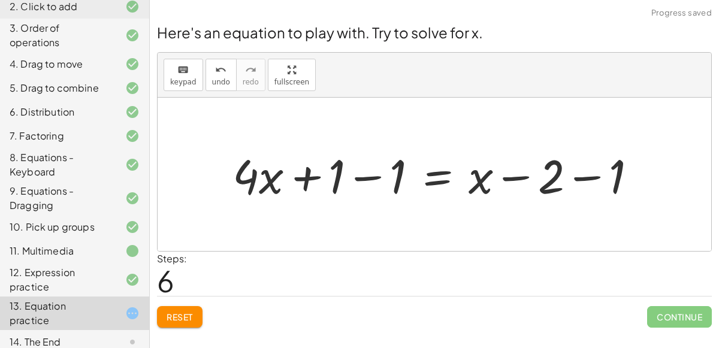
click at [310, 180] on div at bounding box center [439, 175] width 426 height 62
drag, startPoint x: 344, startPoint y: 175, endPoint x: 380, endPoint y: 172, distance: 35.4
click at [380, 172] on div at bounding box center [439, 175] width 426 height 62
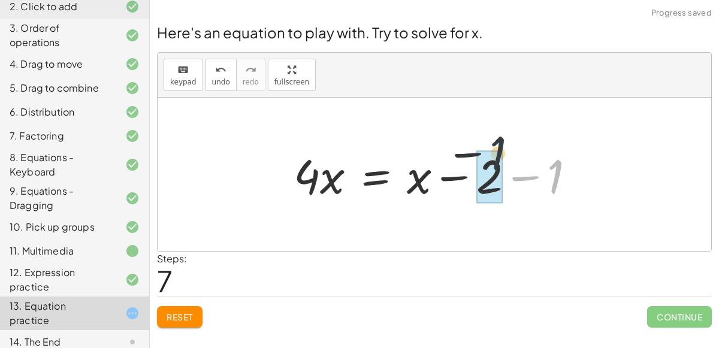
drag, startPoint x: 550, startPoint y: 172, endPoint x: 488, endPoint y: 149, distance: 66.3
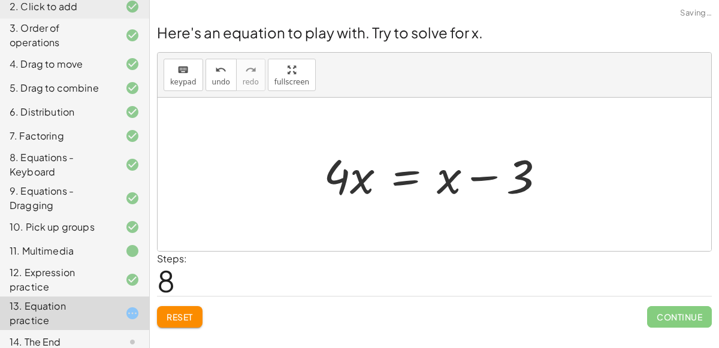
click at [398, 154] on div at bounding box center [438, 175] width 243 height 62
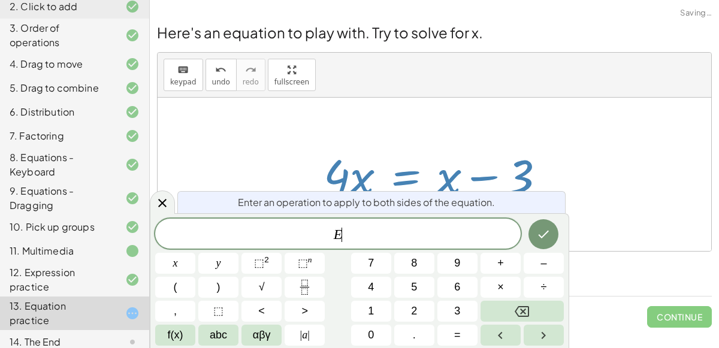
click at [398, 154] on div at bounding box center [438, 175] width 243 height 62
click at [532, 263] on button "–" at bounding box center [543, 263] width 40 height 21
click at [537, 240] on icon "Done" at bounding box center [543, 234] width 14 height 14
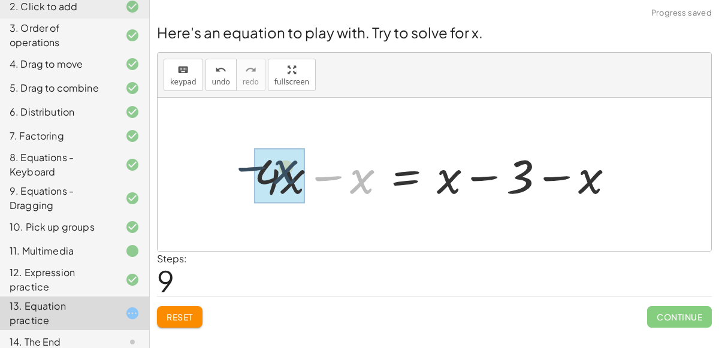
drag, startPoint x: 358, startPoint y: 185, endPoint x: 302, endPoint y: 174, distance: 56.7
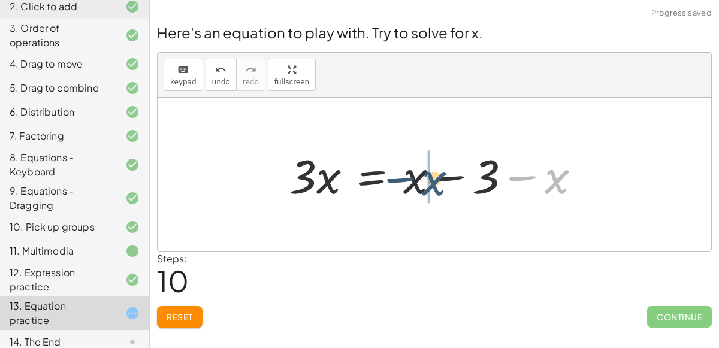
drag, startPoint x: 586, startPoint y: 172, endPoint x: 458, endPoint y: 172, distance: 128.8
click at [458, 172] on div at bounding box center [439, 175] width 313 height 62
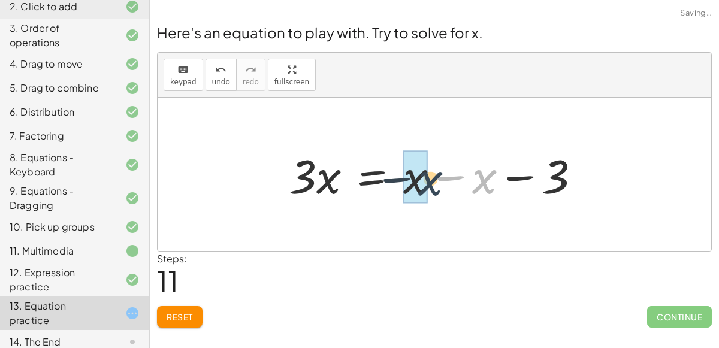
drag, startPoint x: 476, startPoint y: 174, endPoint x: 405, endPoint y: 174, distance: 71.3
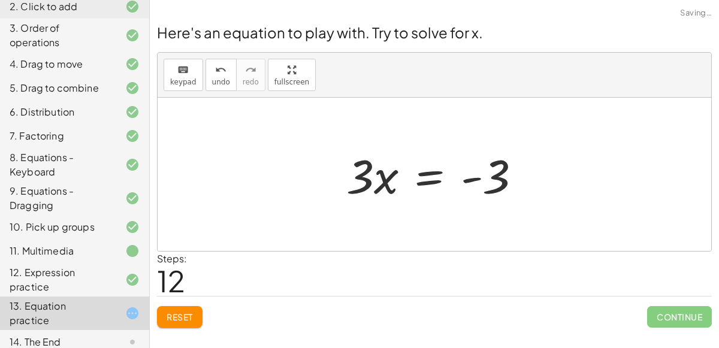
click at [448, 175] on div at bounding box center [438, 175] width 196 height 62
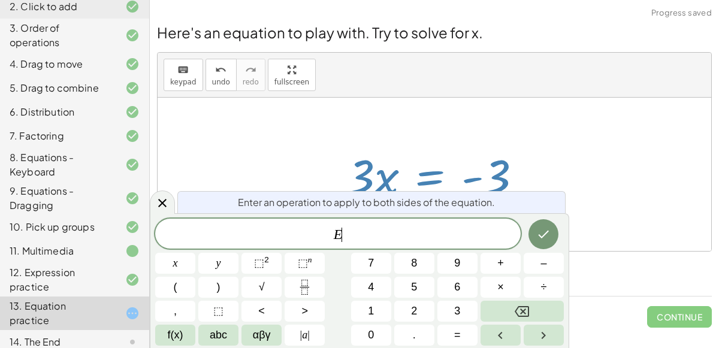
click at [495, 169] on div at bounding box center [439, 175] width 196 height 62
click at [547, 194] on div "Enter an operation to apply to both sides of the equation." at bounding box center [371, 202] width 388 height 22
click at [548, 158] on div at bounding box center [434, 174] width 553 height 153
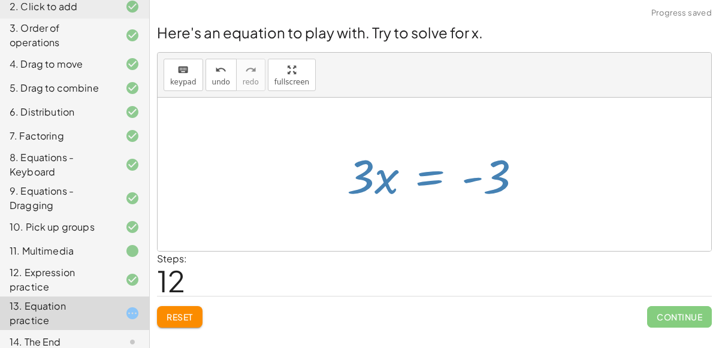
click at [548, 158] on div at bounding box center [434, 174] width 553 height 153
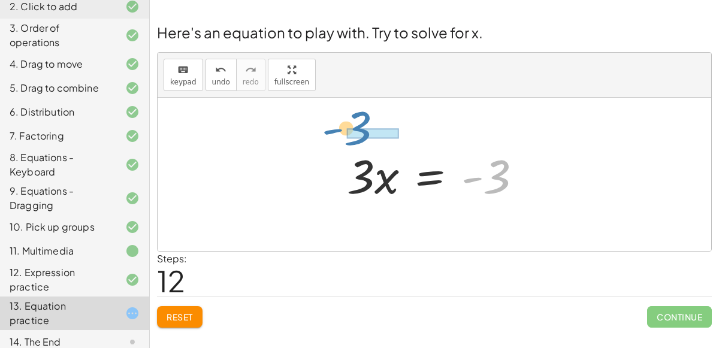
drag, startPoint x: 502, startPoint y: 164, endPoint x: 364, endPoint y: 116, distance: 146.6
click at [364, 116] on div "+ · 4 · x + 1 = + · 2 · ( + x − 1 ) − x + · 4 · x + 1 = + · 2 · x − · 2 · 1 − x…" at bounding box center [434, 174] width 553 height 153
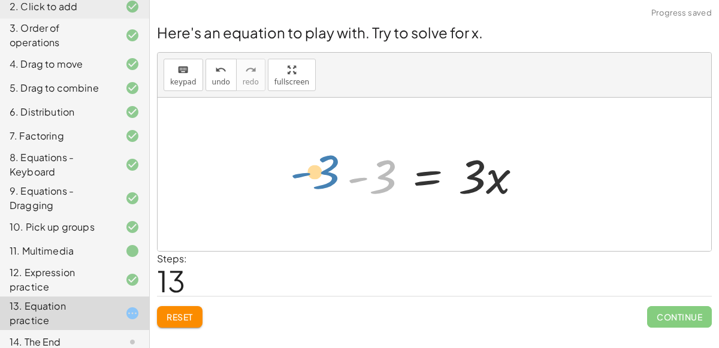
drag, startPoint x: 374, startPoint y: 177, endPoint x: 312, endPoint y: 171, distance: 62.6
click at [398, 181] on div at bounding box center [439, 175] width 196 height 62
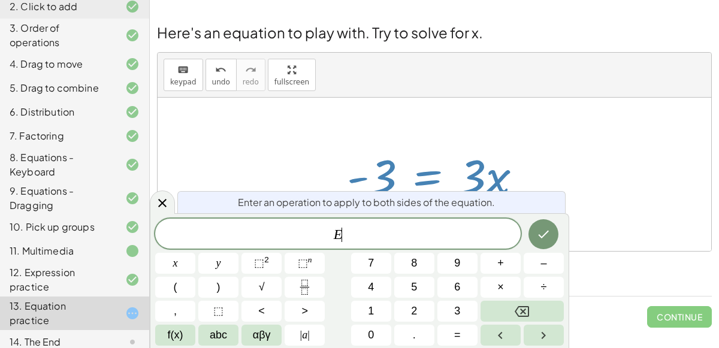
click at [398, 181] on div at bounding box center [439, 175] width 196 height 62
click at [541, 290] on span "÷" at bounding box center [544, 287] width 6 height 16
click at [459, 314] on span "3" at bounding box center [457, 311] width 6 height 16
click at [195, 253] on div at bounding box center [175, 263] width 40 height 21
click at [544, 220] on button "Done" at bounding box center [543, 234] width 30 height 30
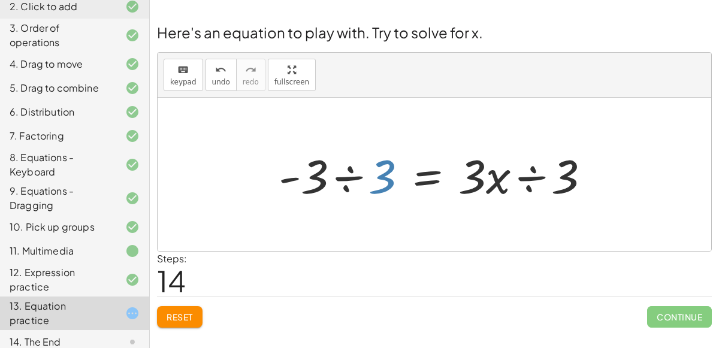
click at [382, 190] on div at bounding box center [439, 175] width 332 height 62
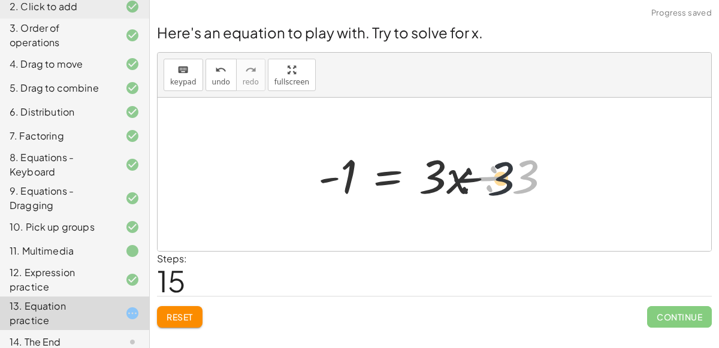
drag, startPoint x: 521, startPoint y: 187, endPoint x: 466, endPoint y: 184, distance: 55.2
click at [466, 184] on div at bounding box center [439, 175] width 254 height 62
click at [546, 198] on div at bounding box center [439, 175] width 254 height 62
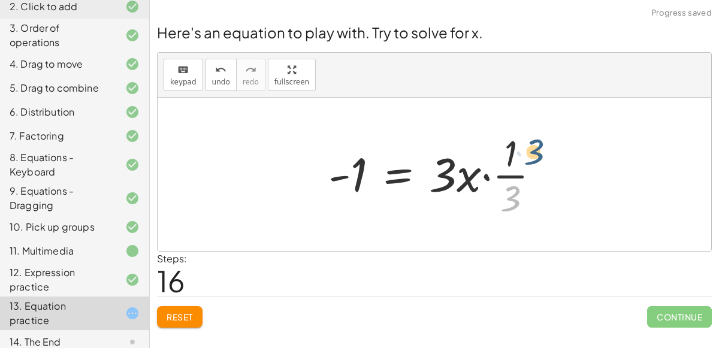
drag, startPoint x: 513, startPoint y: 195, endPoint x: 535, endPoint y: 149, distance: 51.2
click at [535, 149] on div at bounding box center [438, 174] width 233 height 92
drag, startPoint x: 511, startPoint y: 198, endPoint x: 430, endPoint y: 183, distance: 82.8
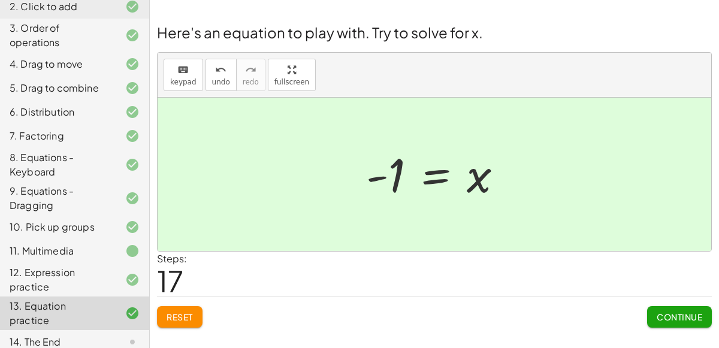
click at [92, 335] on div "14. The End" at bounding box center [58, 342] width 96 height 14
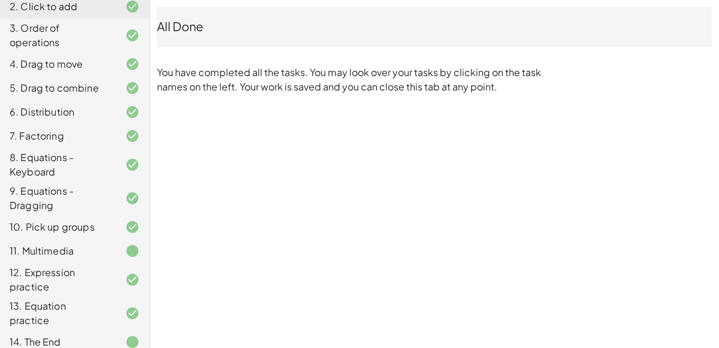
click at [0, 0] on div "Copy of 5 Minute Introduction [PERSON_NAME] Not you? Tasks 1. Welcome :) 2. Cli…" at bounding box center [0, 0] width 0 height 0
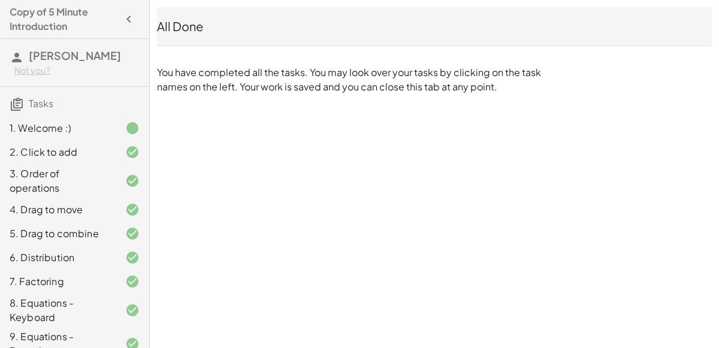
scroll to position [7, 0]
